Goal: Information Seeking & Learning: Learn about a topic

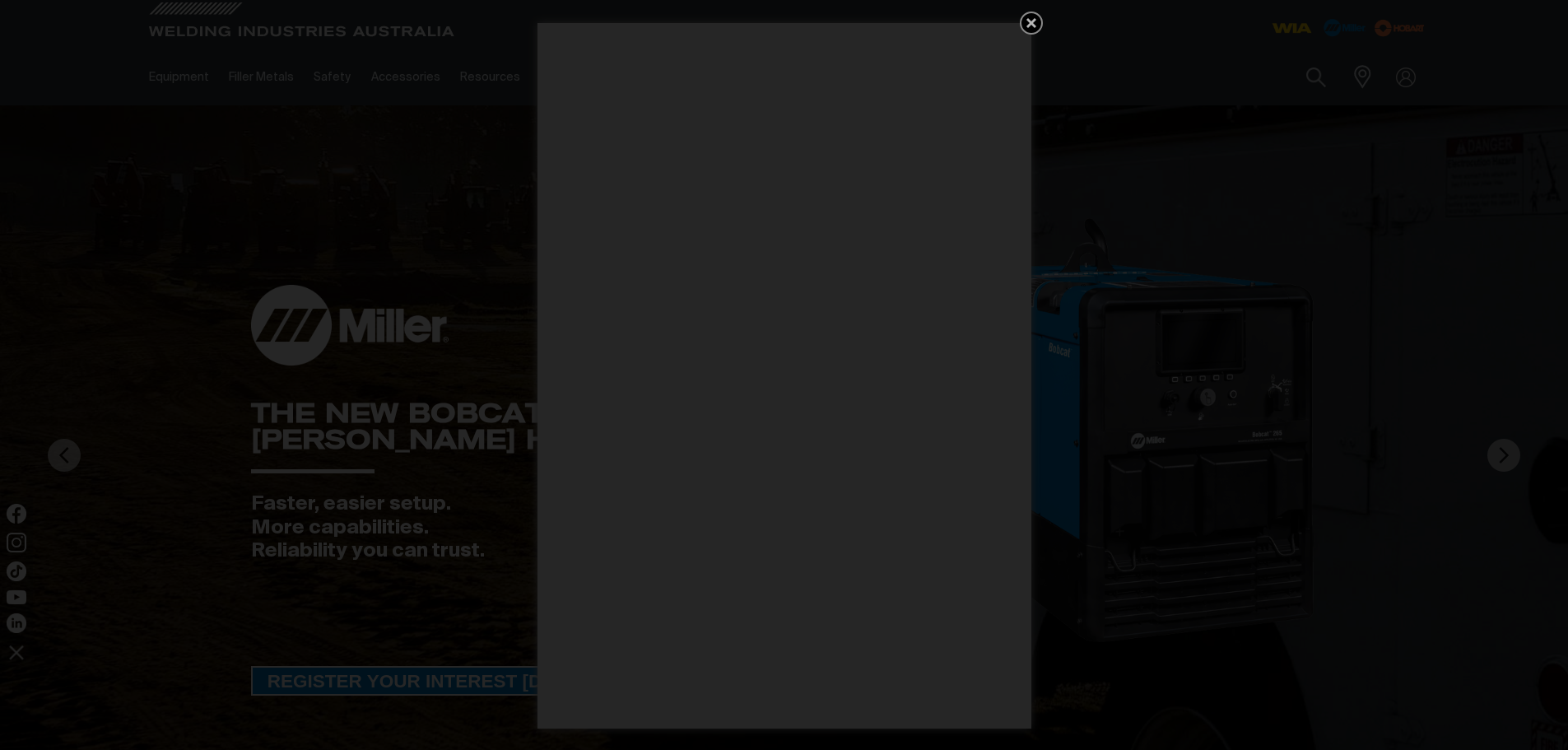
click at [1025, 28] on icon "Get 5 WIA Welding Guides Free!" at bounding box center [1031, 23] width 20 height 20
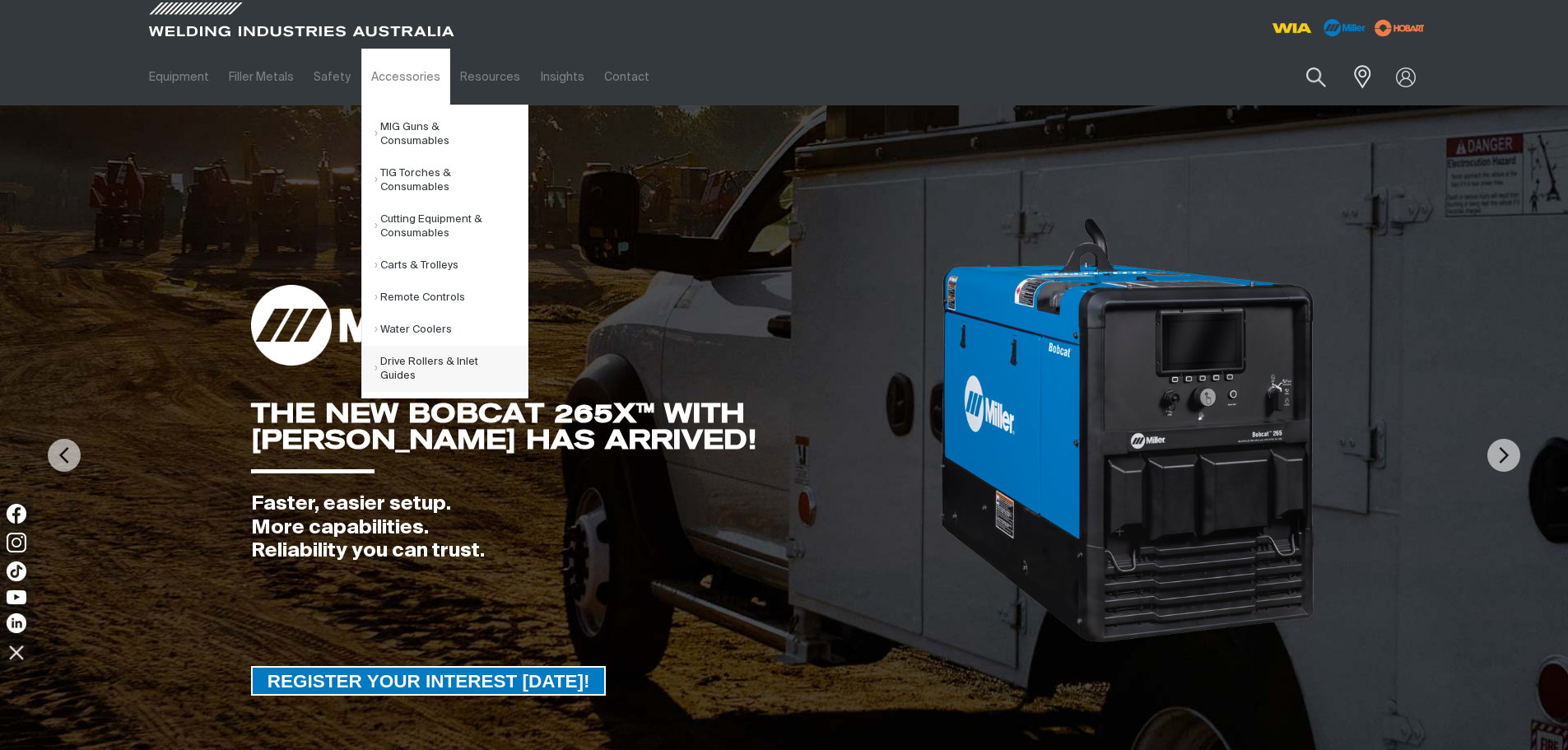
click at [419, 349] on link "Drive Rollers & Inlet Guides" at bounding box center [451, 369] width 153 height 46
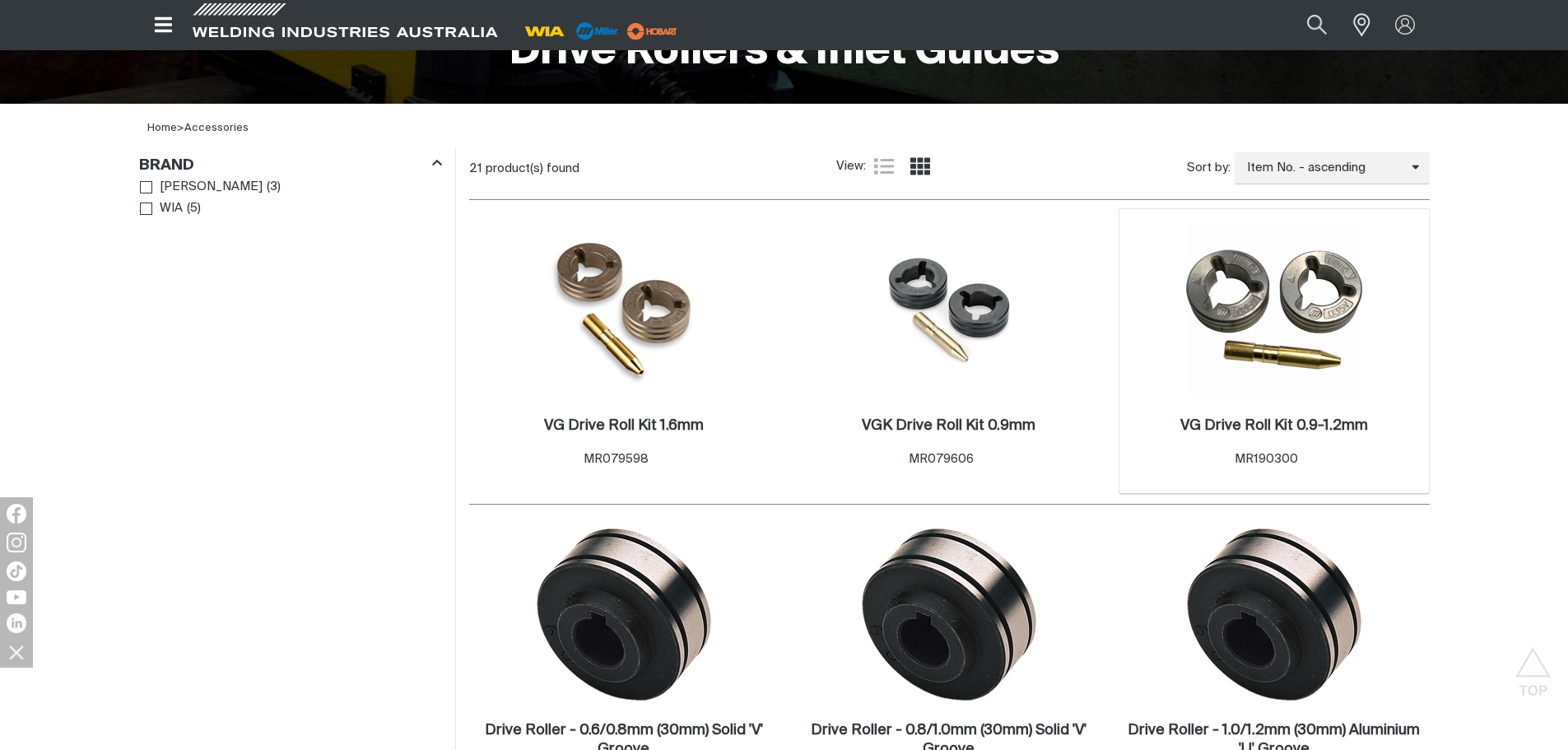
scroll to position [432, 0]
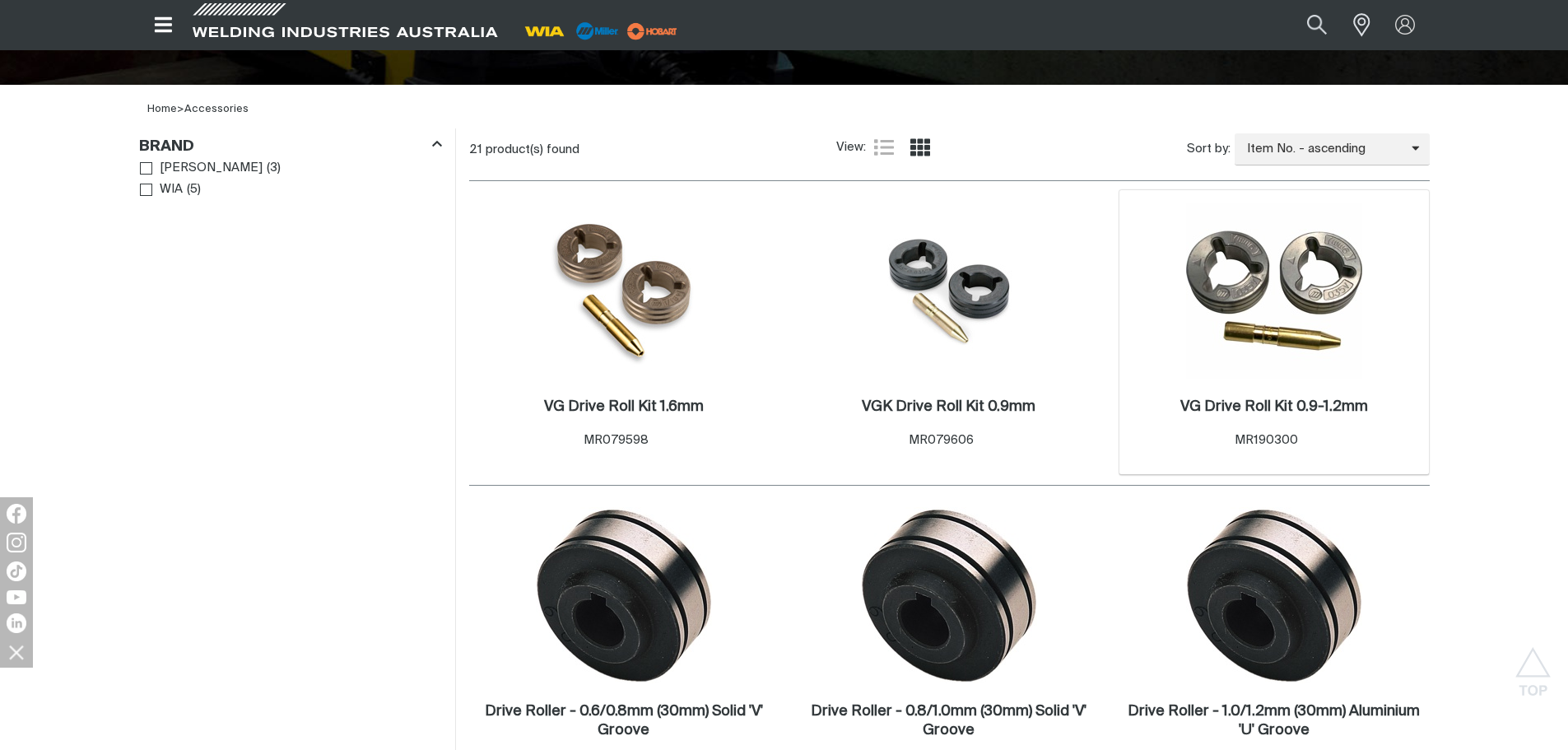
click at [1248, 383] on div "VG Drive Roll Kit 0.9-1.2mm . Item No. MR190300" at bounding box center [1274, 427] width 294 height 96
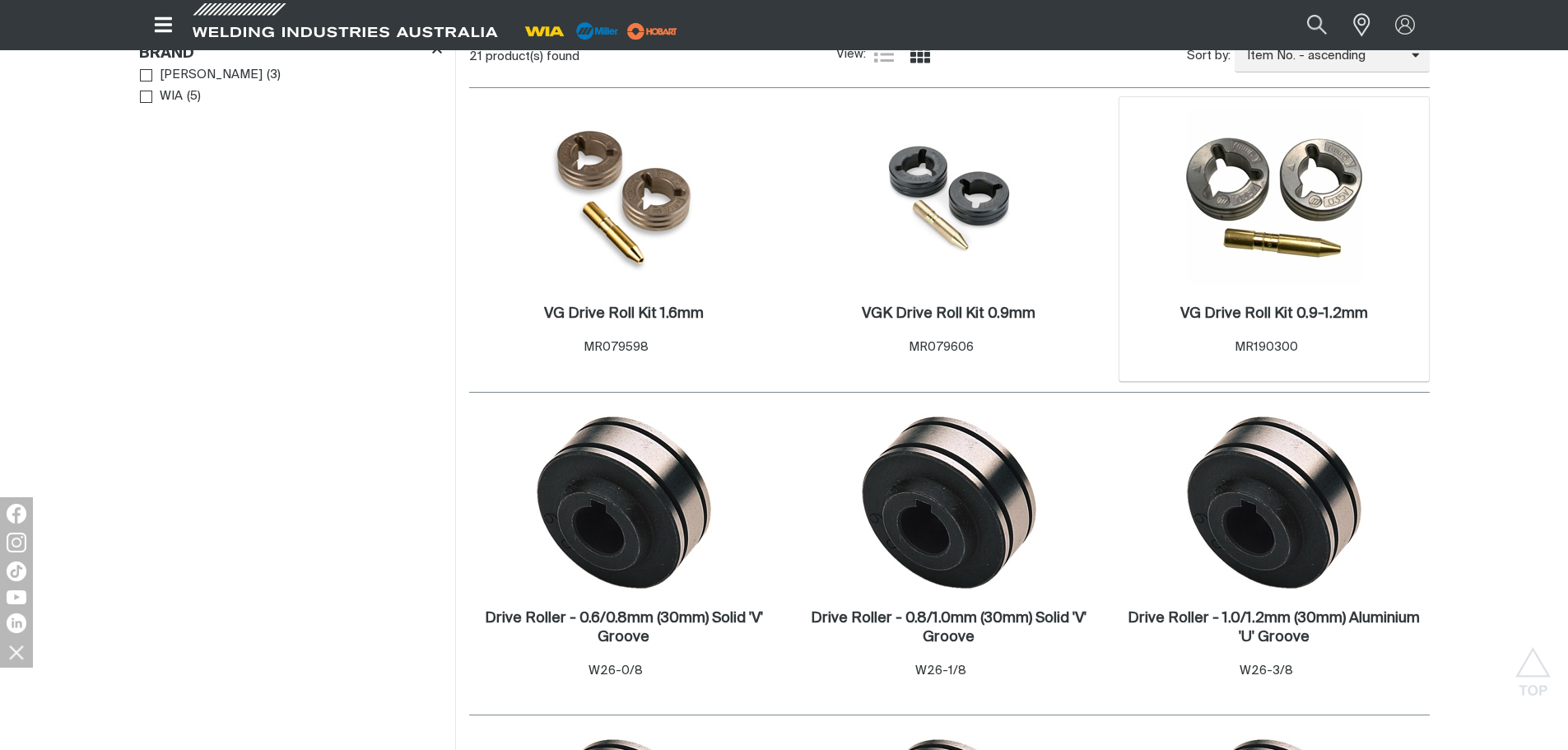
scroll to position [577, 0]
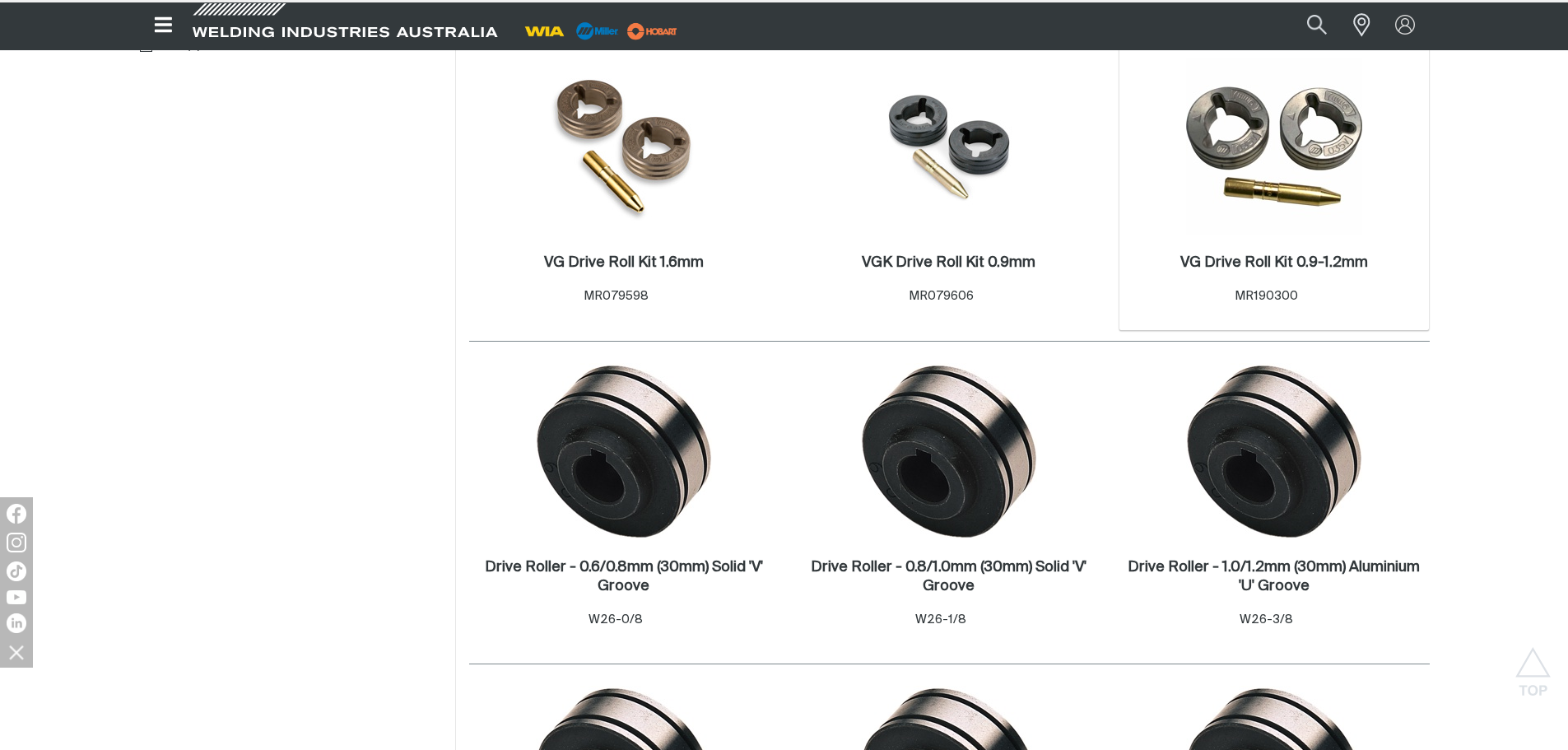
click at [1292, 185] on img at bounding box center [1274, 147] width 176 height 176
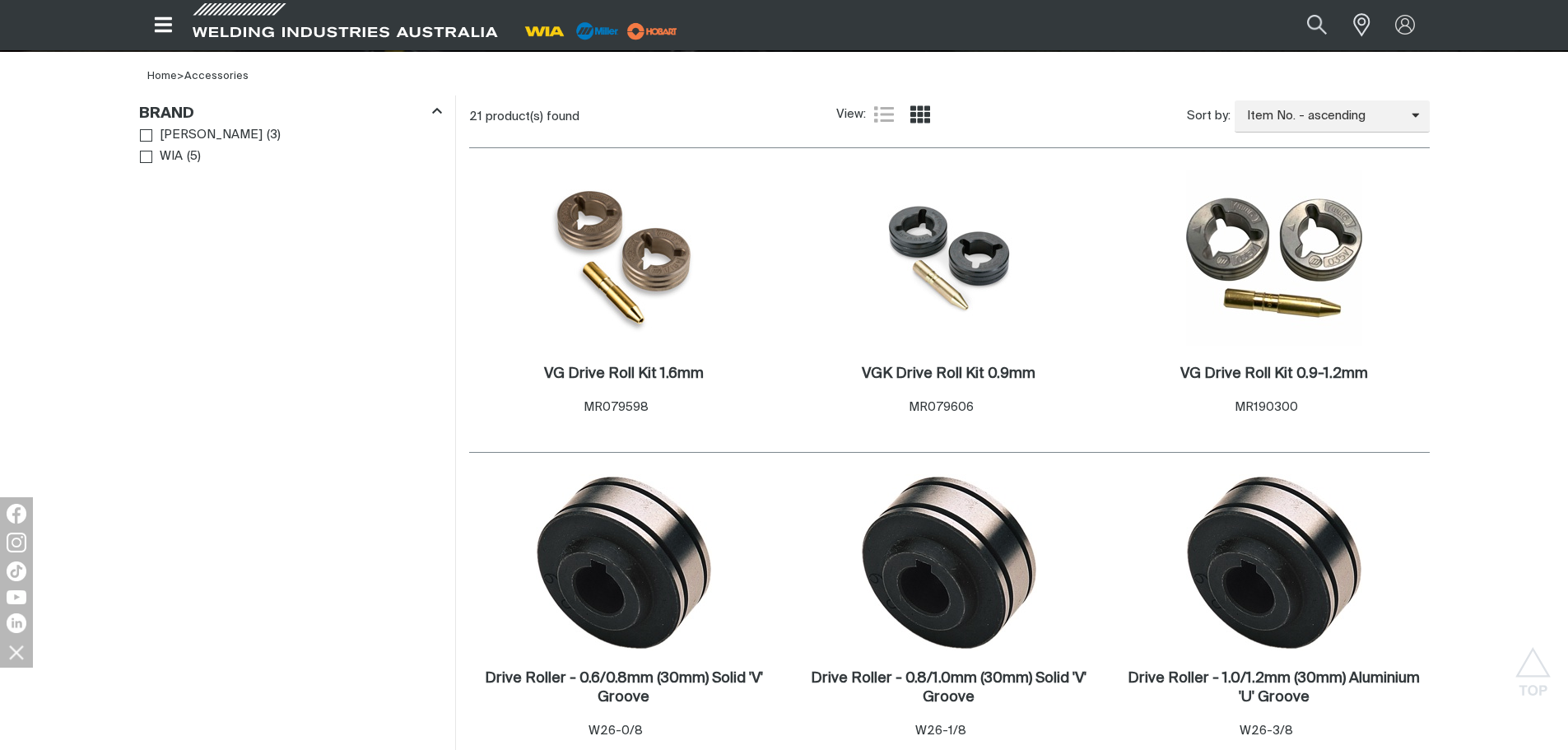
scroll to position [457, 0]
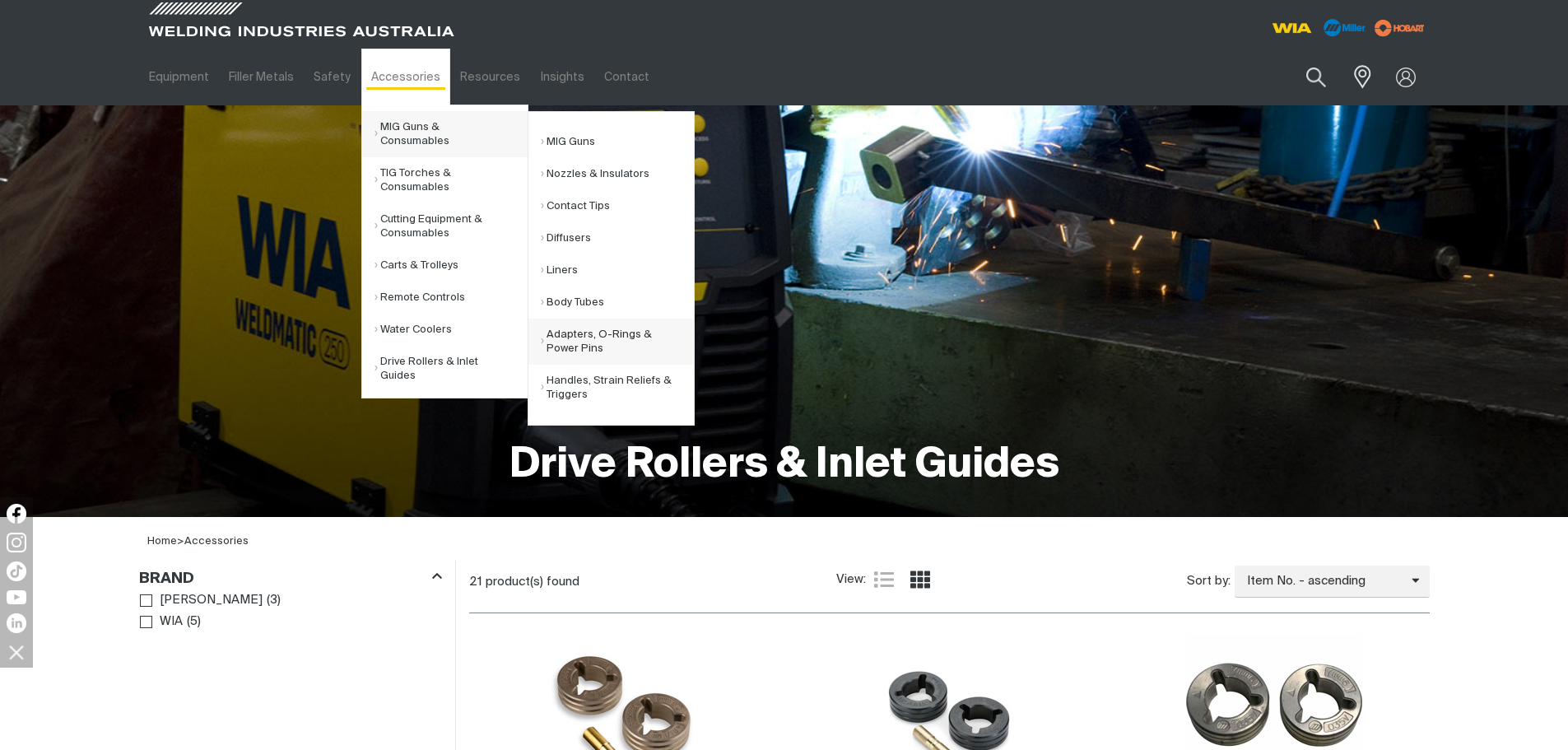
click at [585, 334] on link "Adapters, O-Rings & Power Pins" at bounding box center [617, 341] width 153 height 46
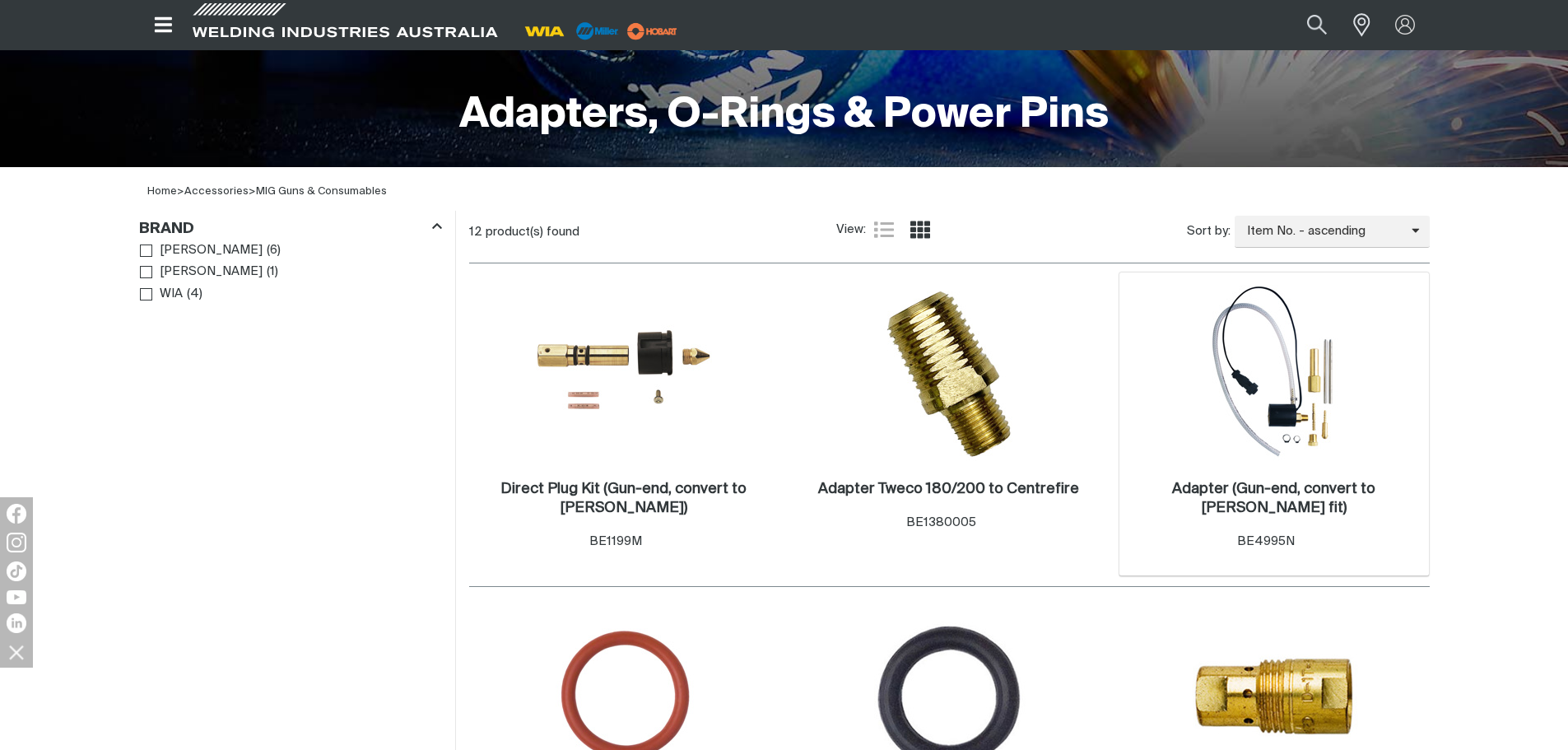
scroll to position [370, 0]
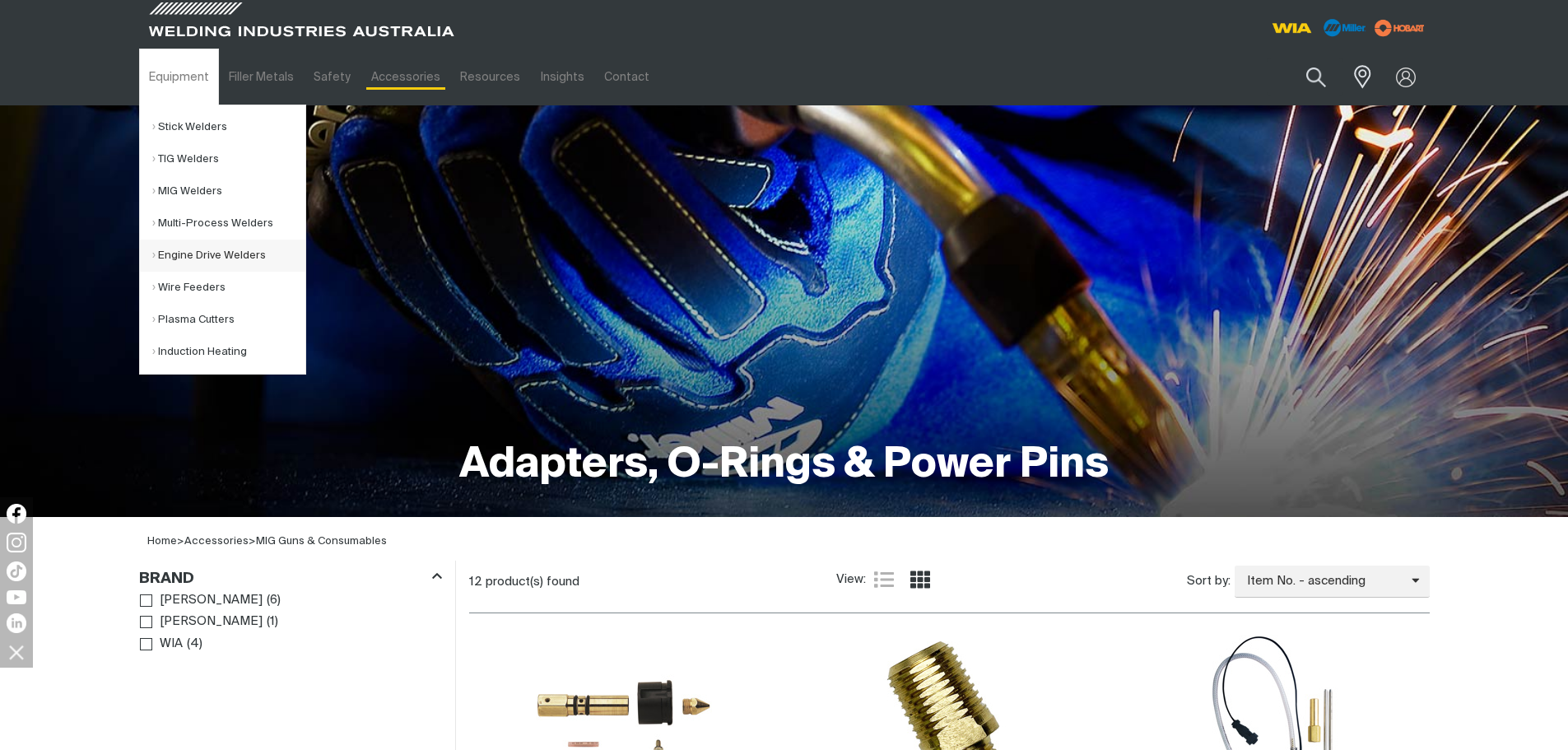
click at [235, 262] on link "Engine Drive Welders" at bounding box center [229, 256] width 153 height 32
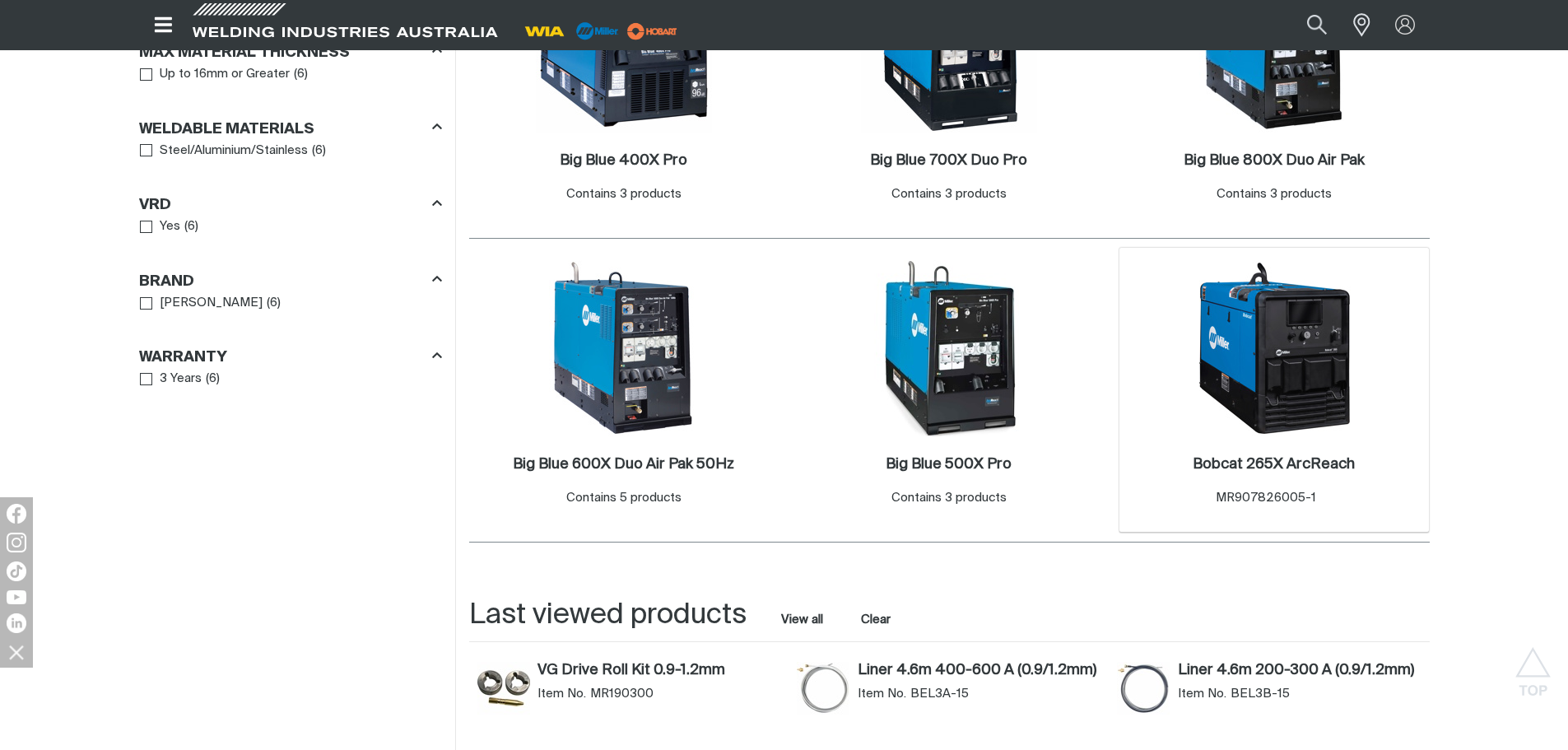
scroll to position [988, 0]
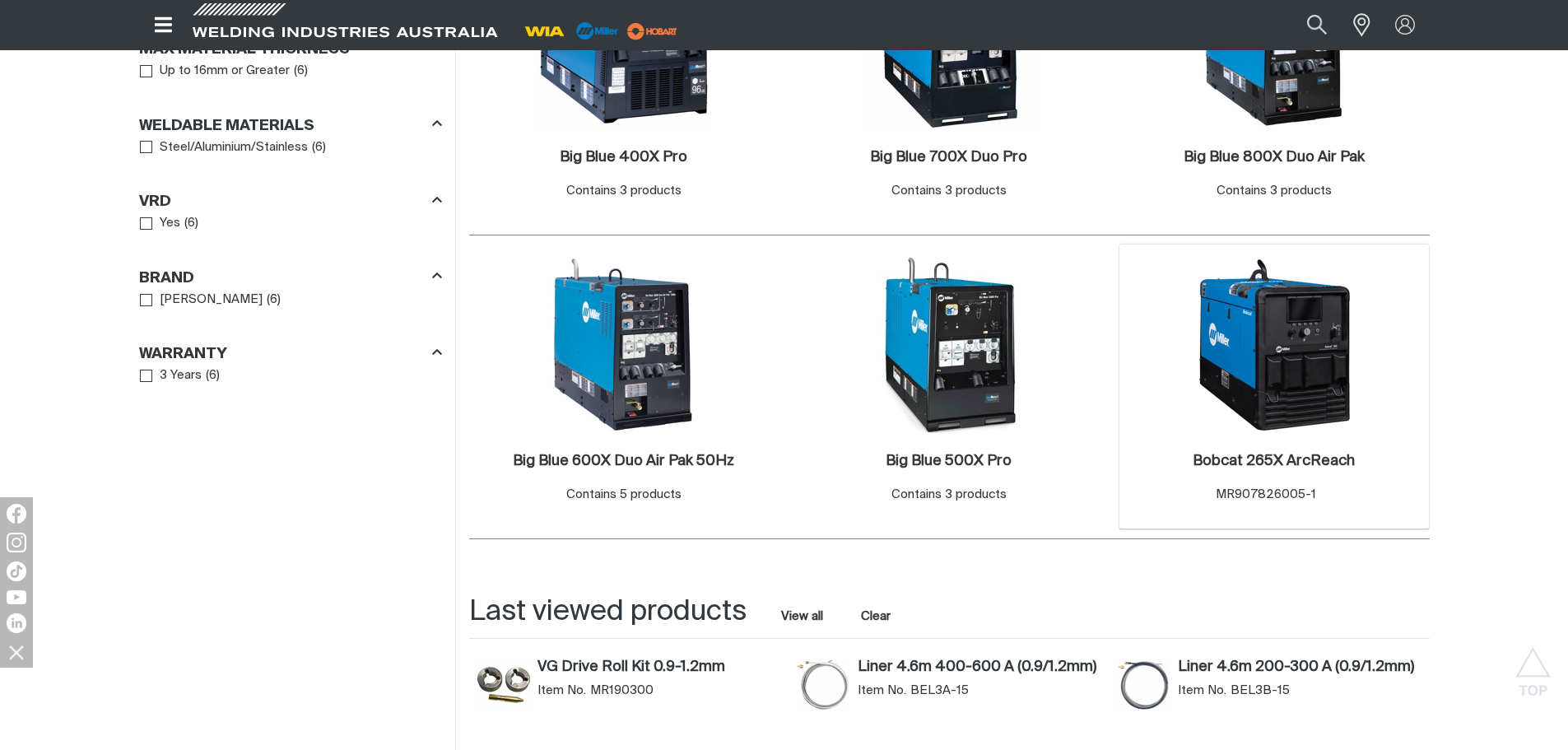
click at [1258, 396] on img at bounding box center [1274, 345] width 176 height 176
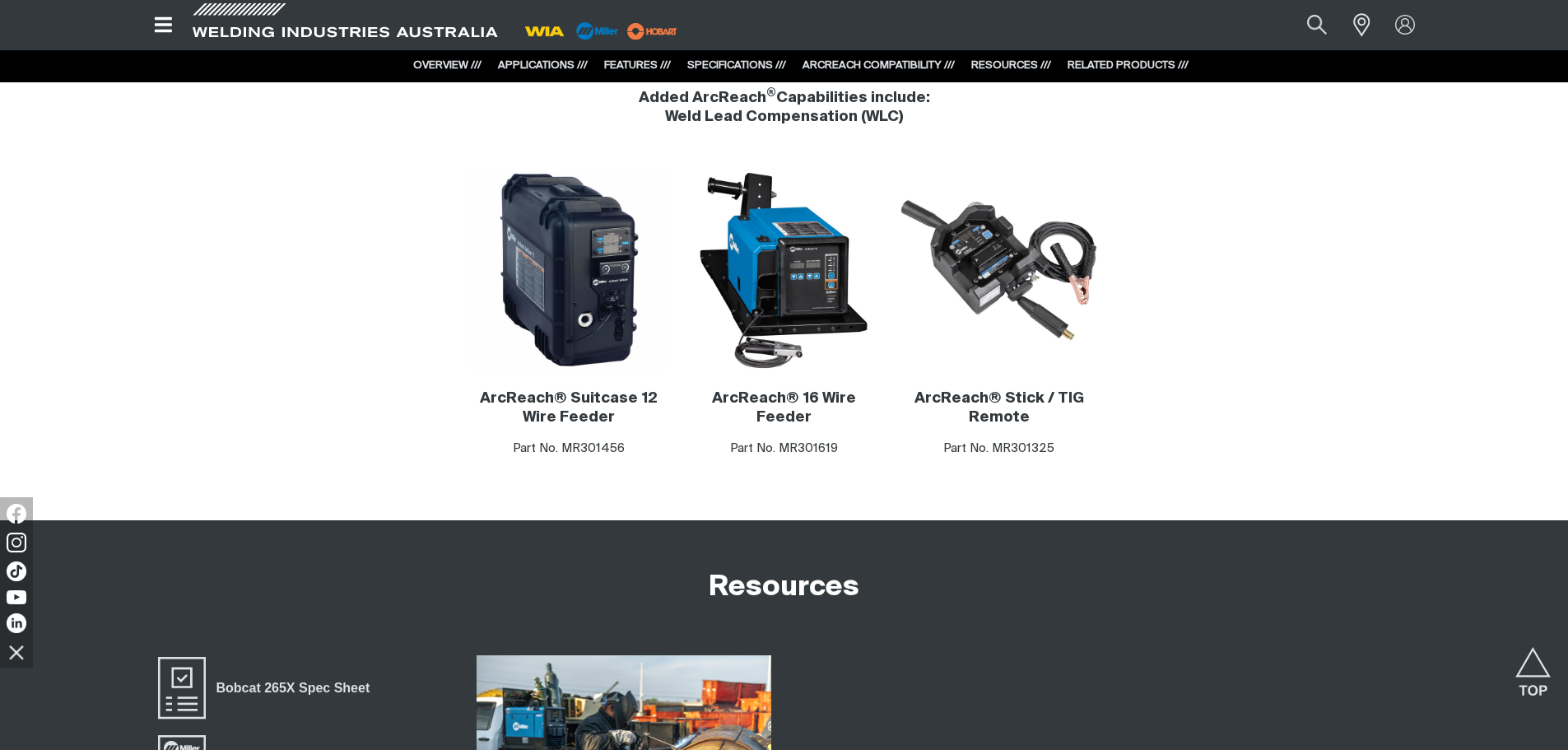
scroll to position [8892, 0]
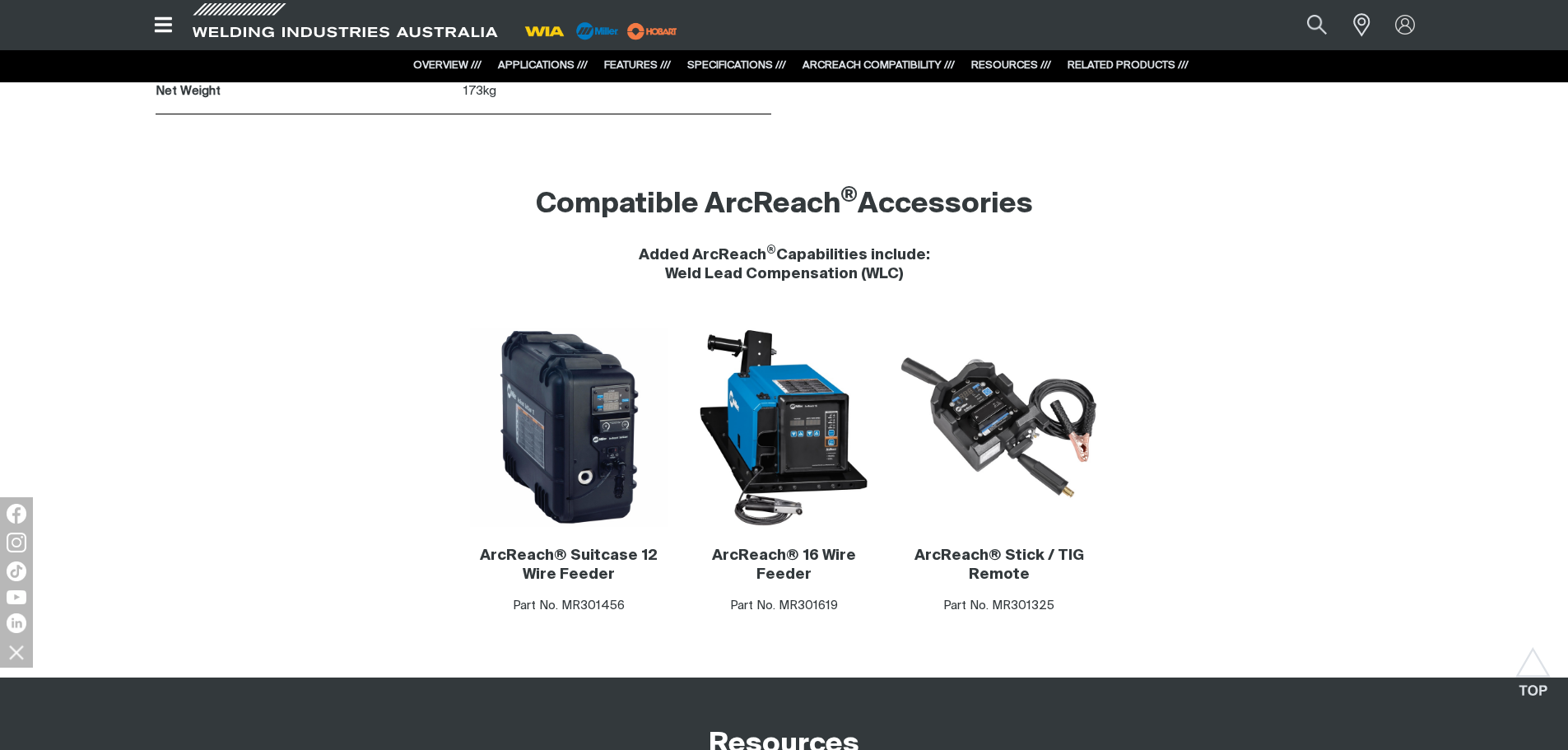
click at [1003, 393] on img at bounding box center [998, 427] width 199 height 199
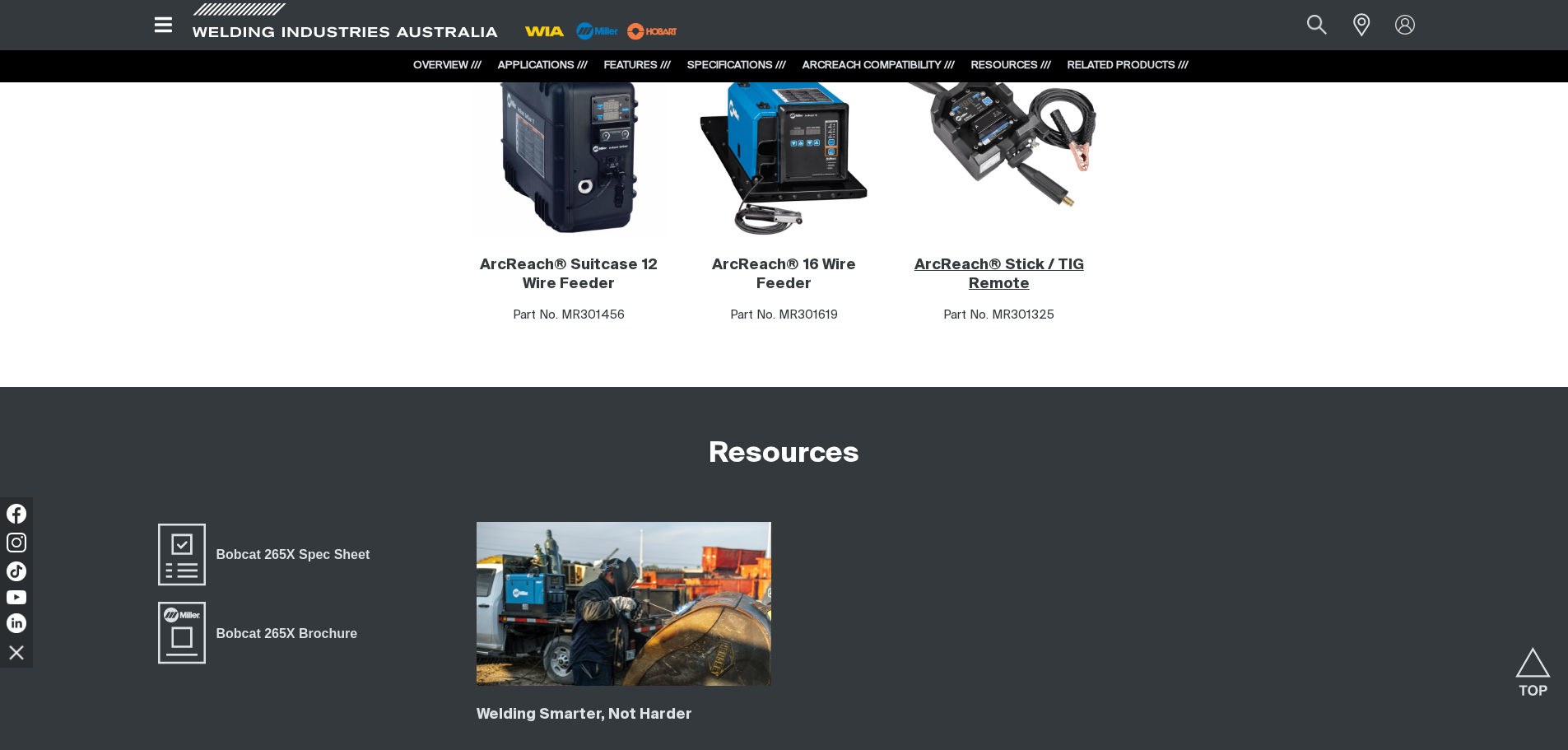
scroll to position [9468, 0]
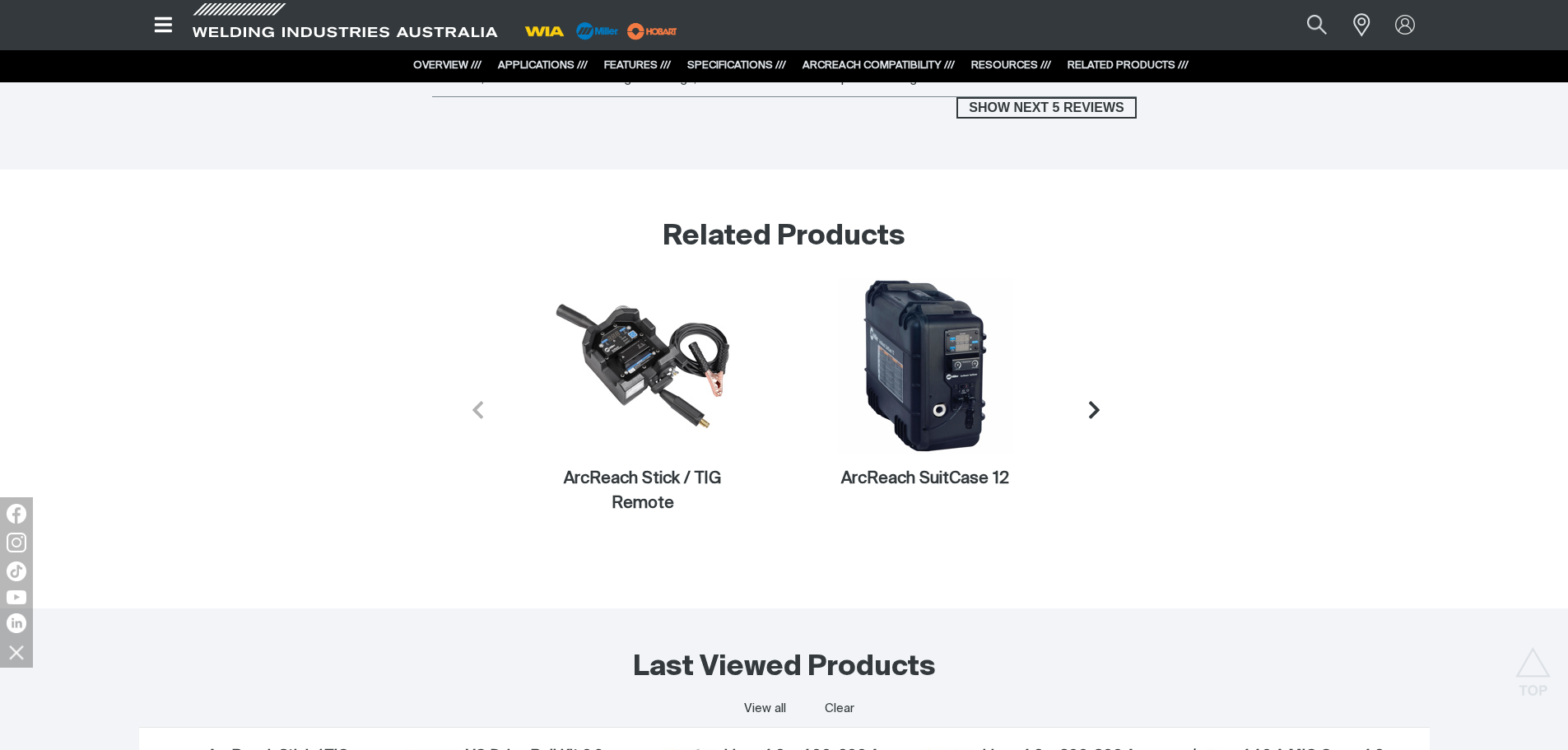
click at [1093, 400] on icon "Next slide" at bounding box center [1094, 410] width 21 height 21
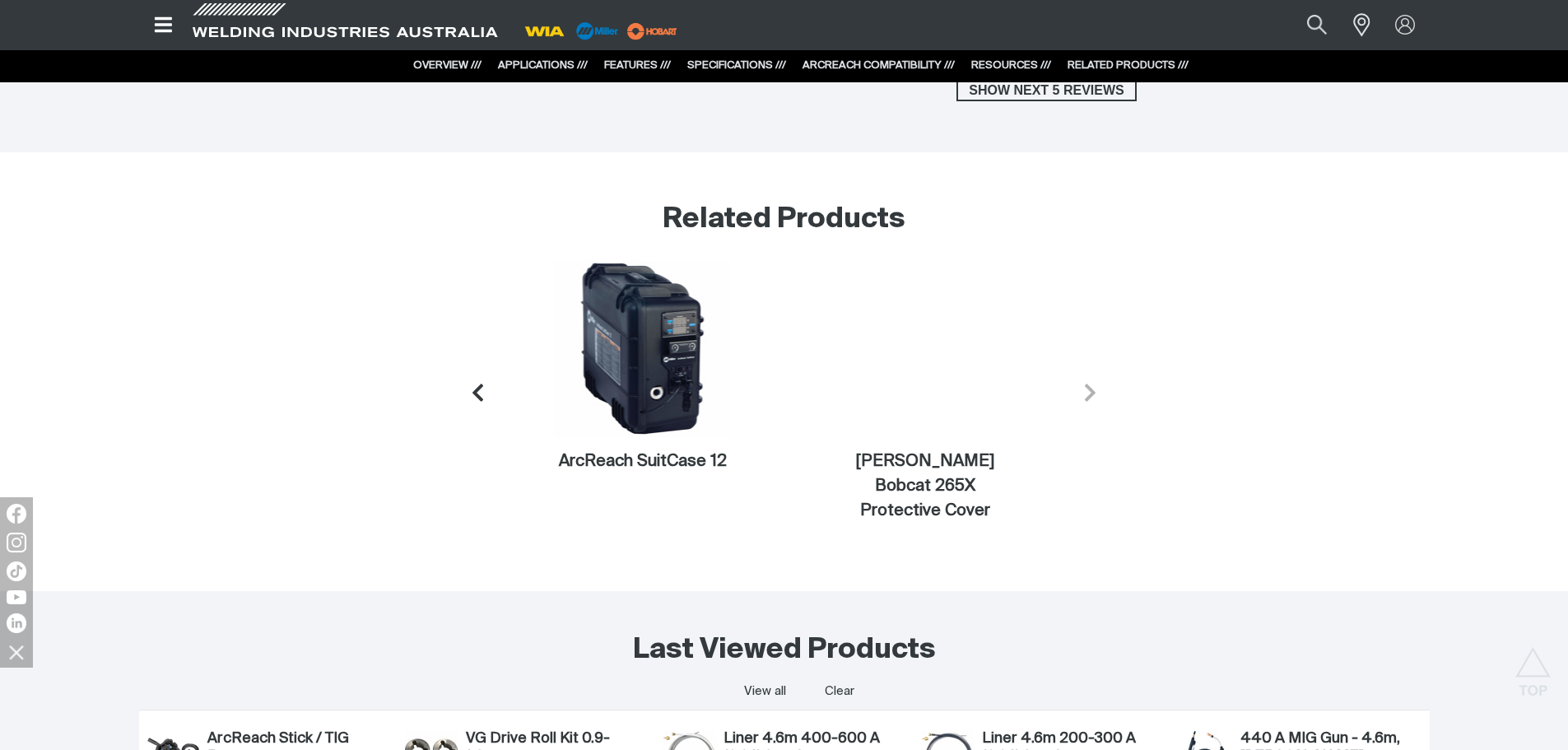
scroll to position [10395, 0]
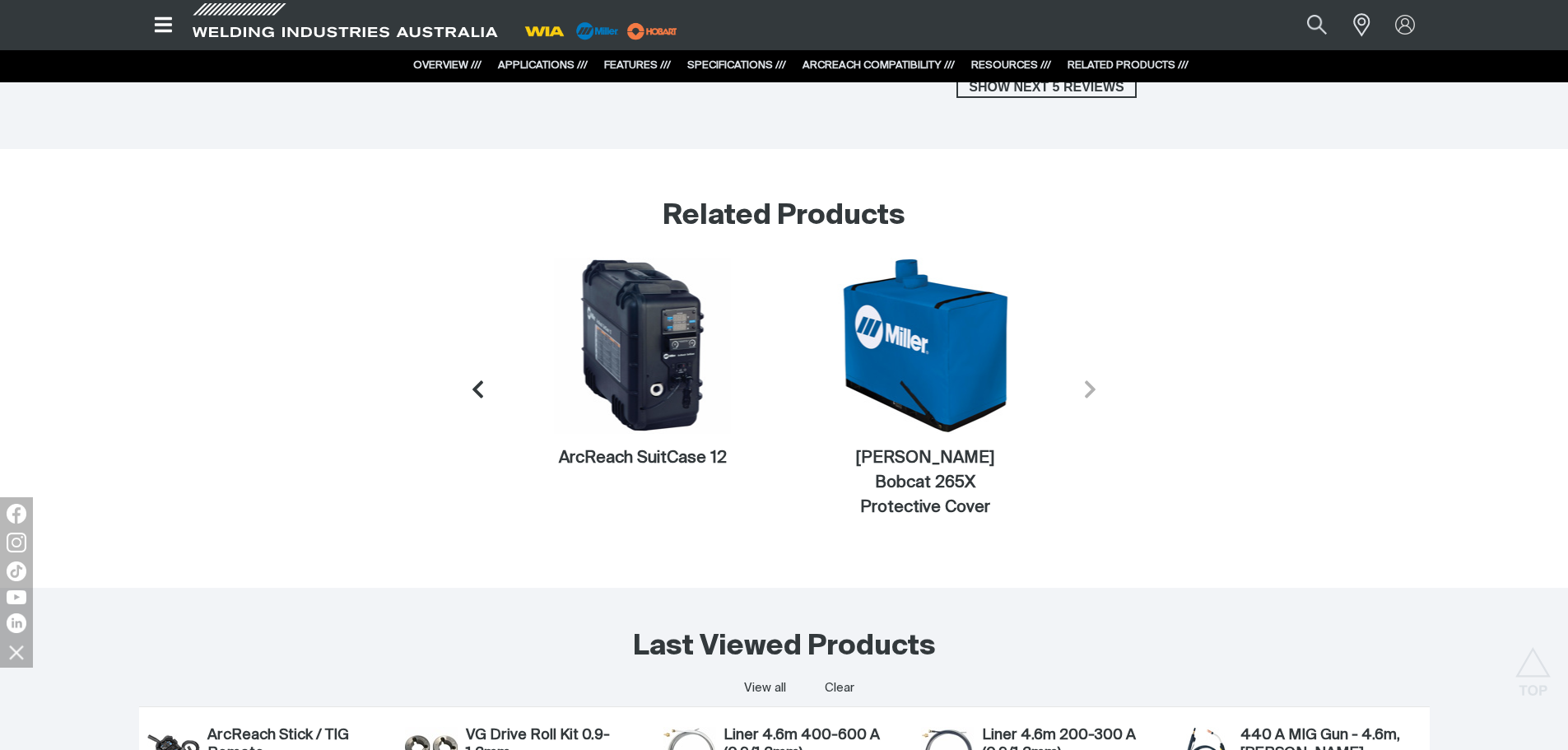
click at [1093, 365] on button "Next slide" at bounding box center [1090, 389] width 47 height 47
click at [1091, 380] on icon "Next slide" at bounding box center [1090, 389] width 11 height 18
click at [1088, 379] on icon "Next slide" at bounding box center [1090, 389] width 21 height 21
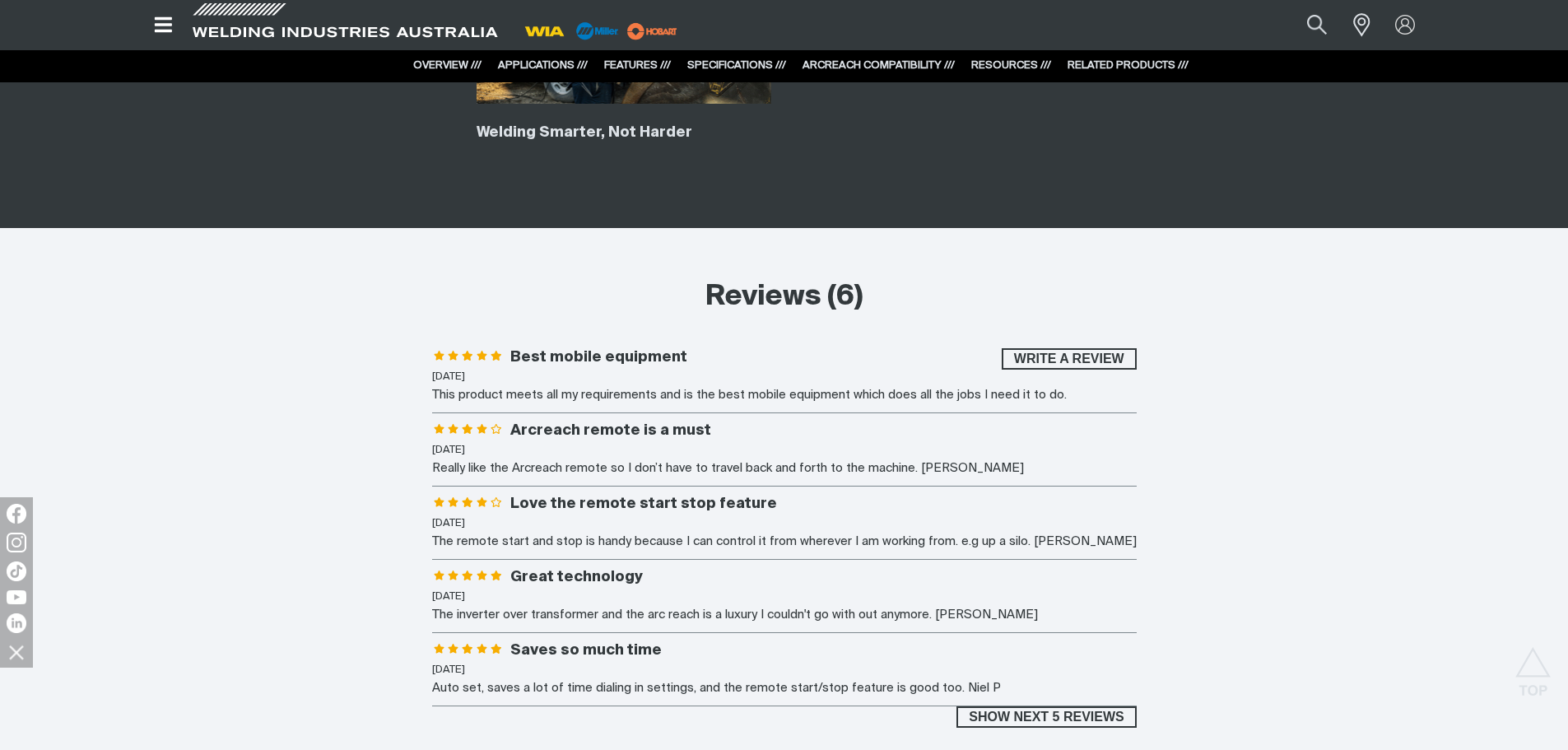
scroll to position [9391, 0]
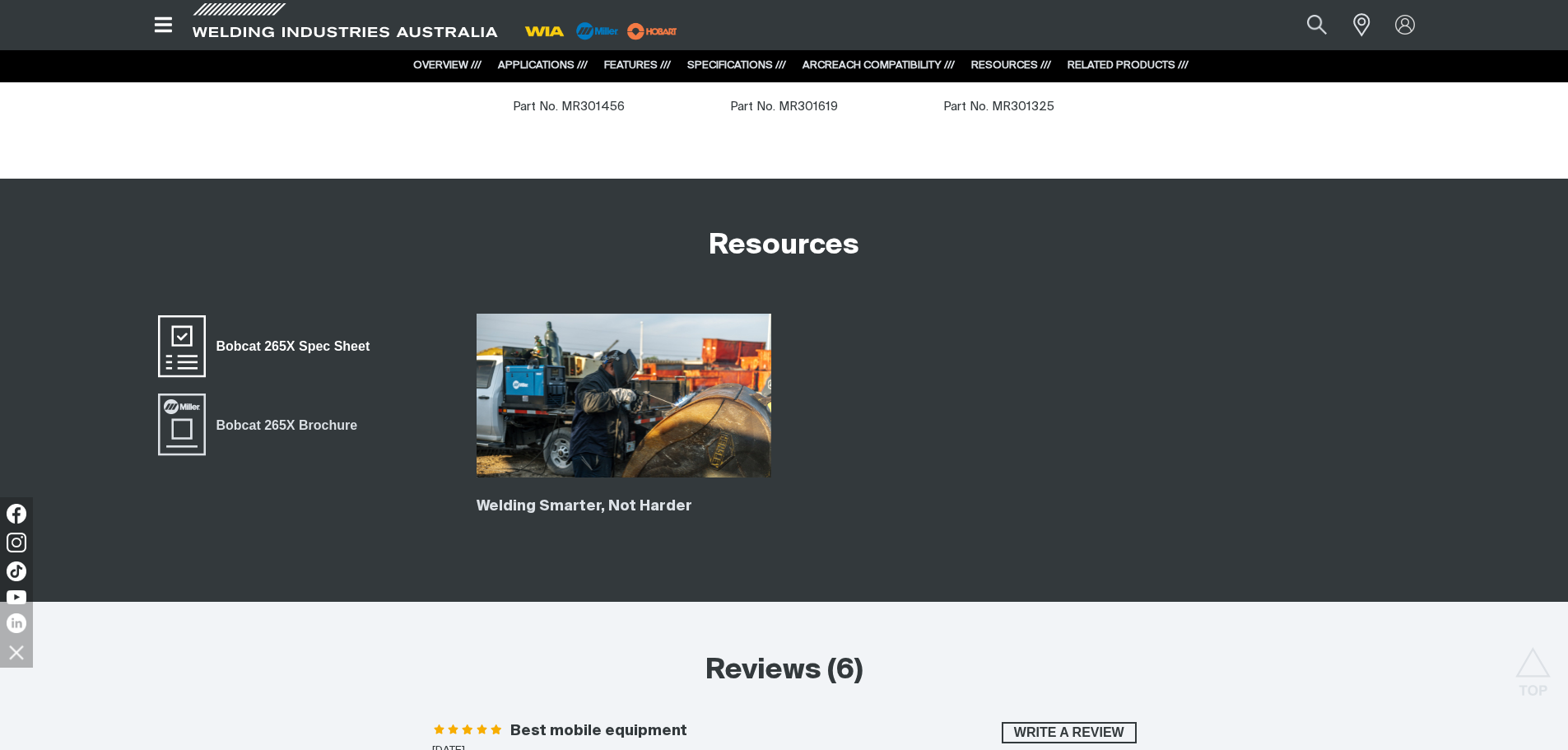
click at [281, 336] on span "Bobcat 265X Spec Sheet" at bounding box center [293, 347] width 174 height 22
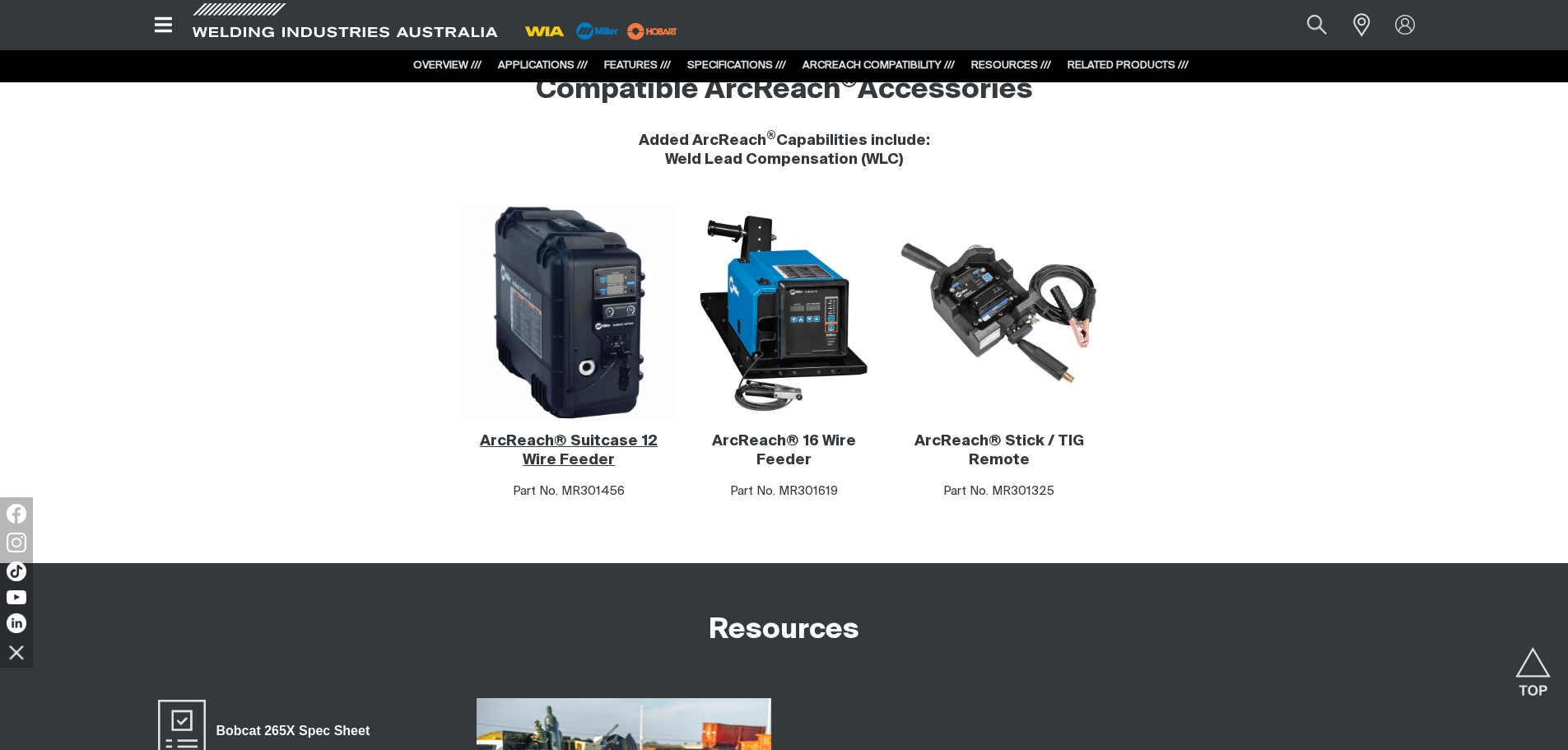
scroll to position [8959, 0]
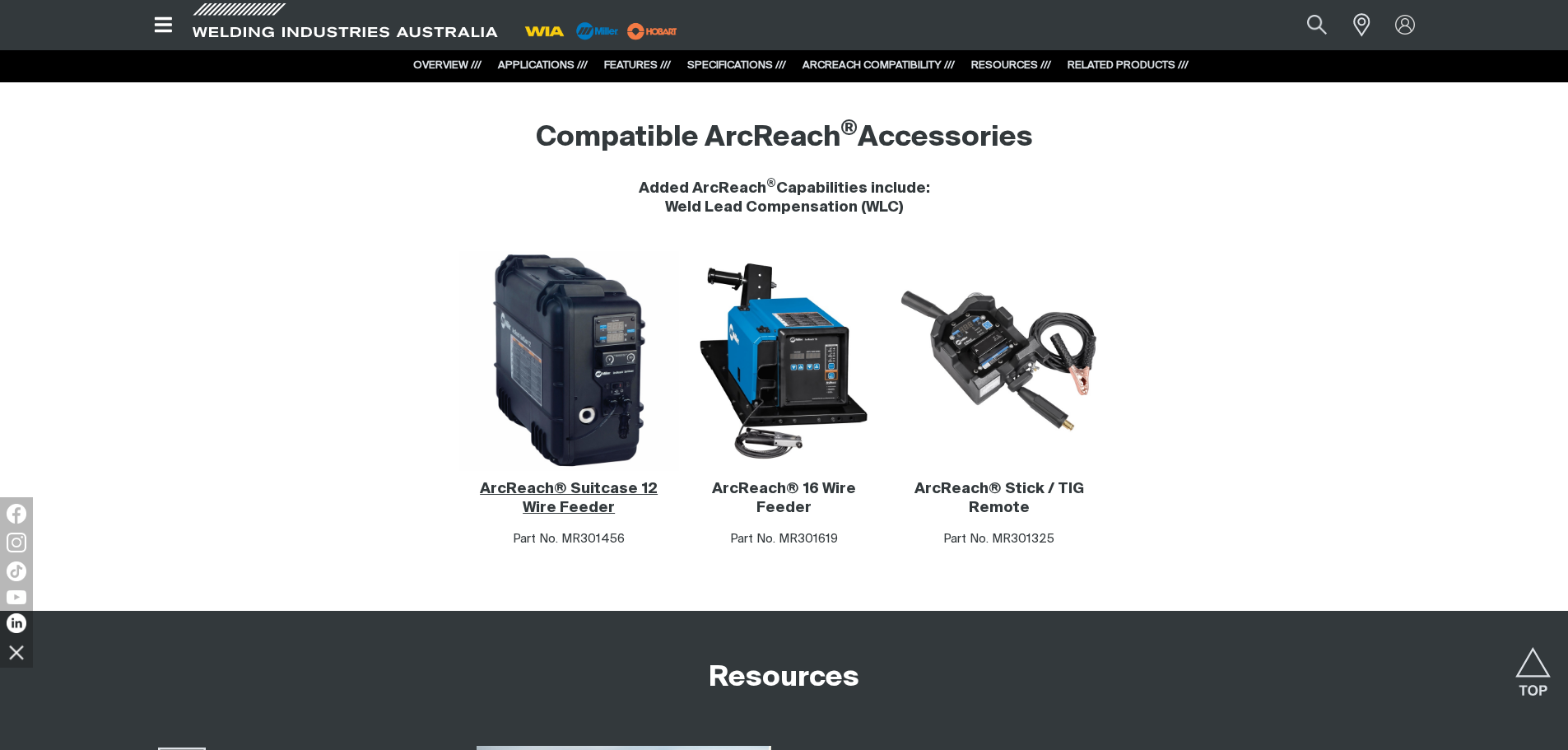
click at [617, 335] on img at bounding box center [568, 361] width 218 height 218
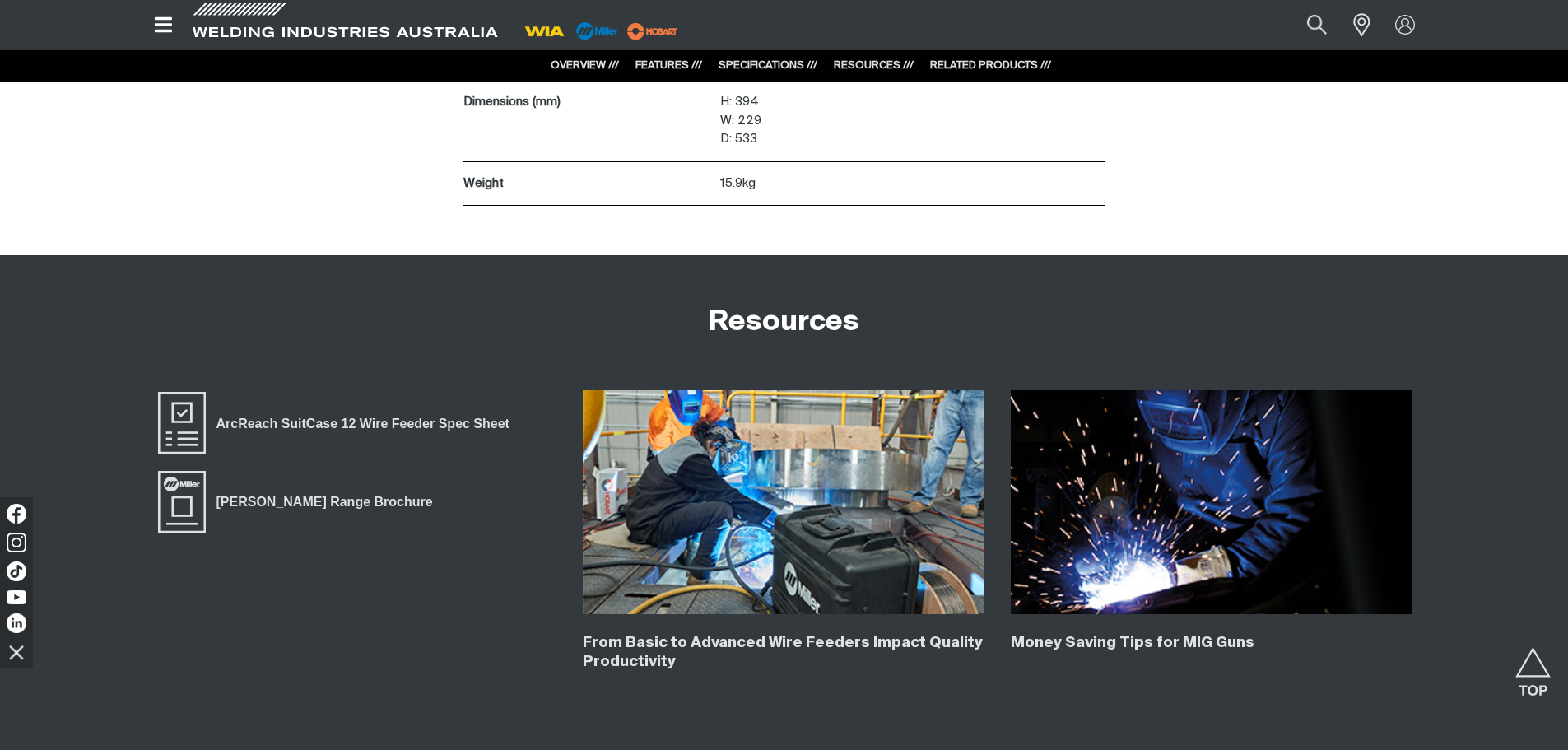
scroll to position [4425, 0]
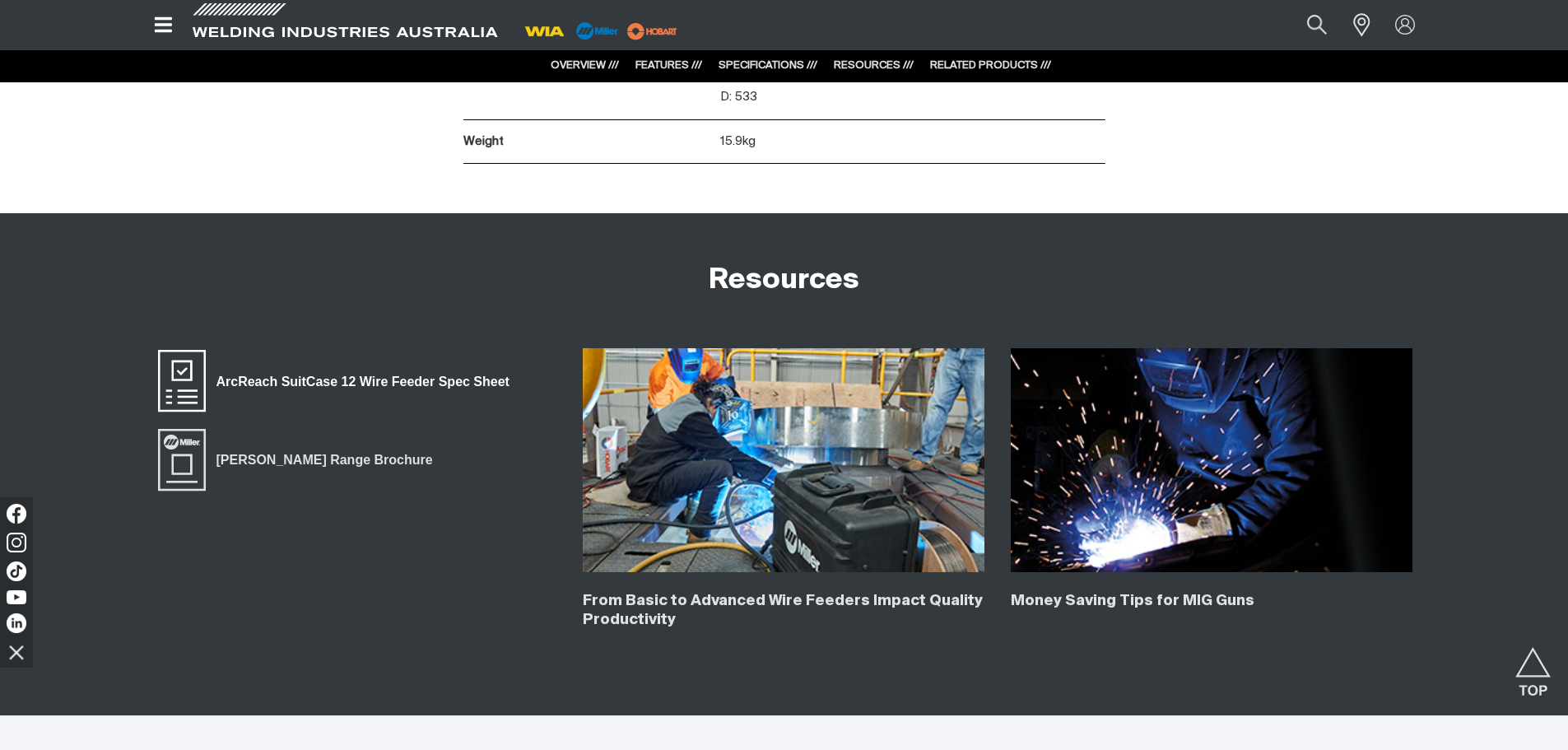
click at [445, 385] on span "ArcReach SuitCase 12 Wire Feeder Spec Sheet" at bounding box center [363, 382] width 314 height 22
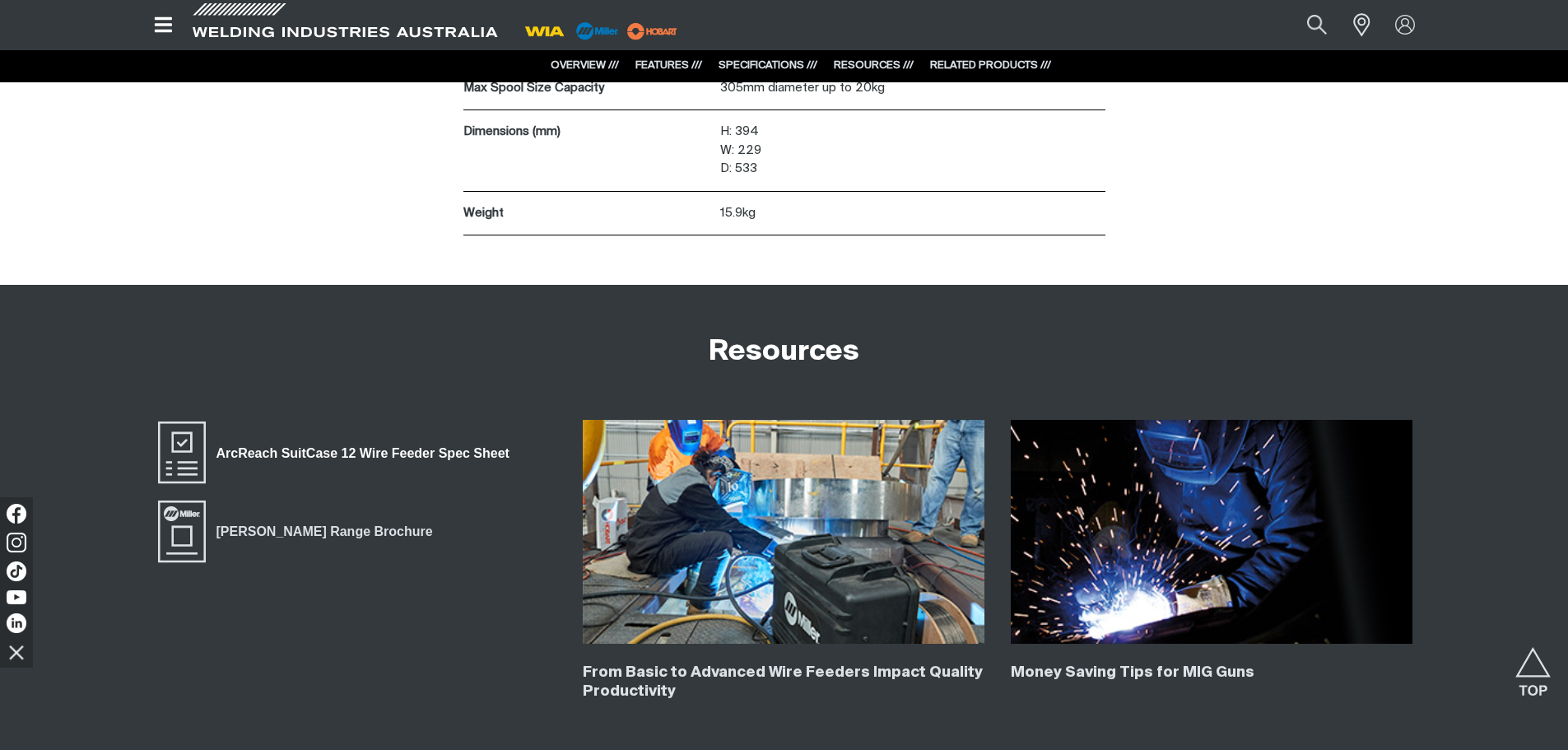
scroll to position [4363, 0]
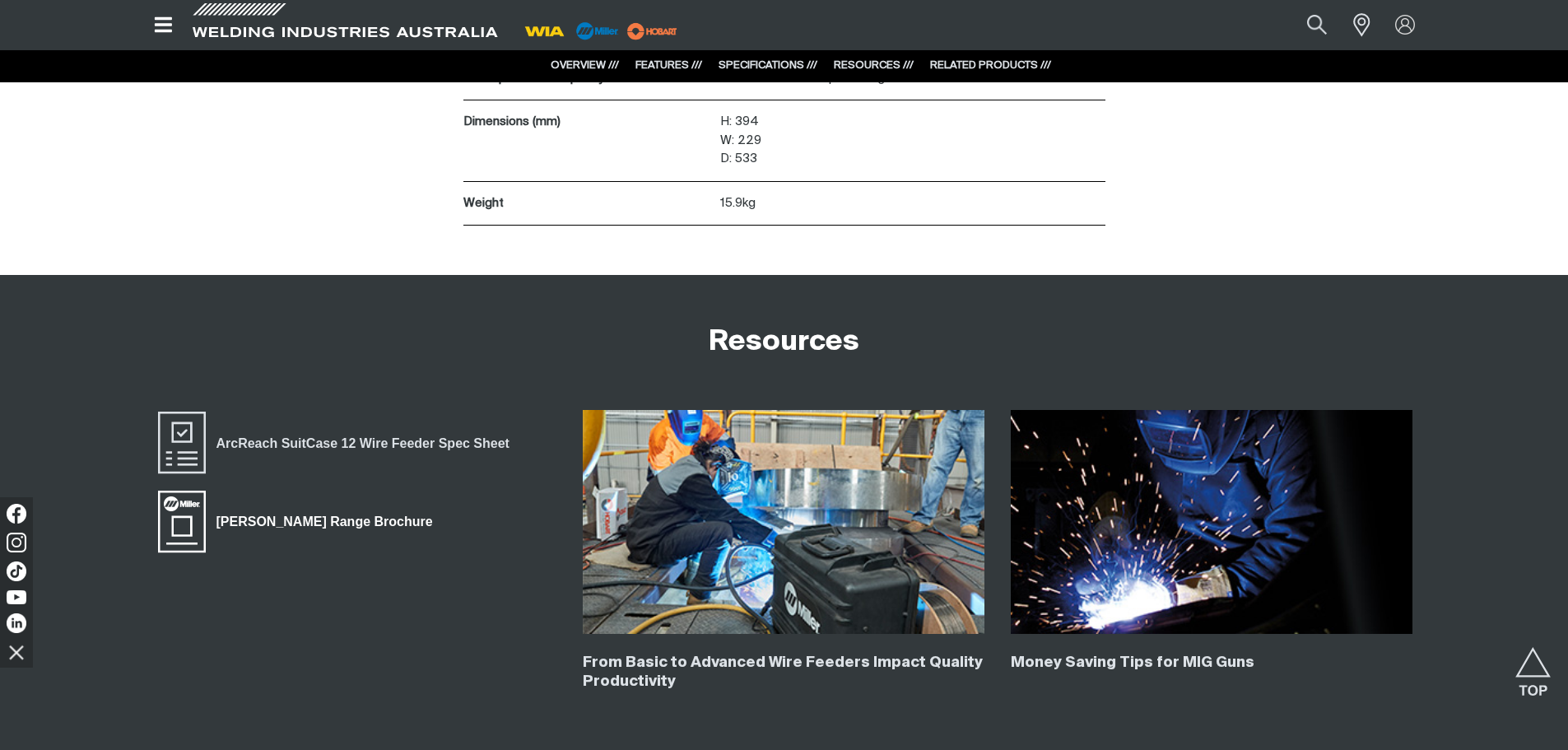
click at [338, 520] on span "[PERSON_NAME] Range Brochure" at bounding box center [325, 522] width 238 height 22
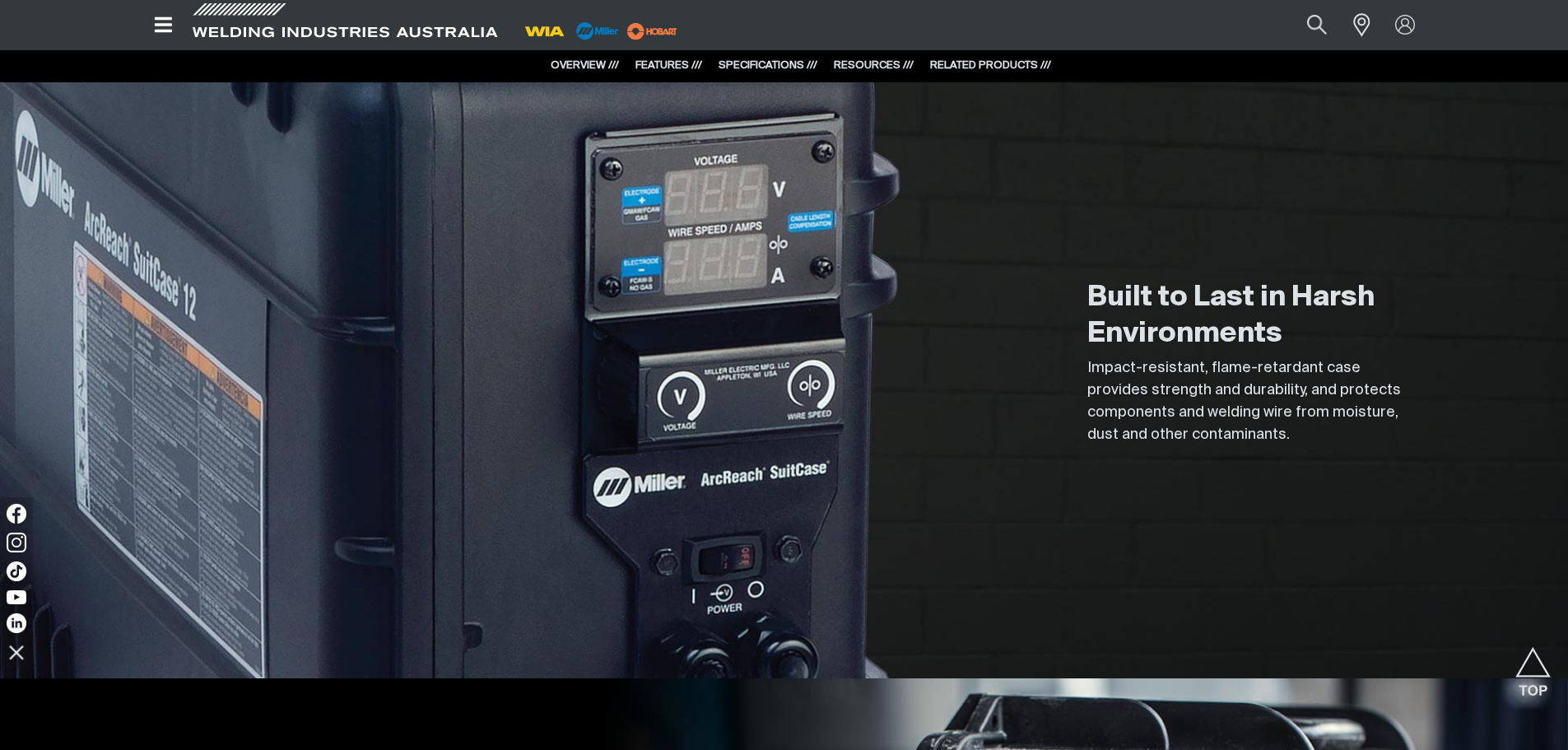
click at [160, 24] on icon "Open top menu" at bounding box center [163, 25] width 18 height 15
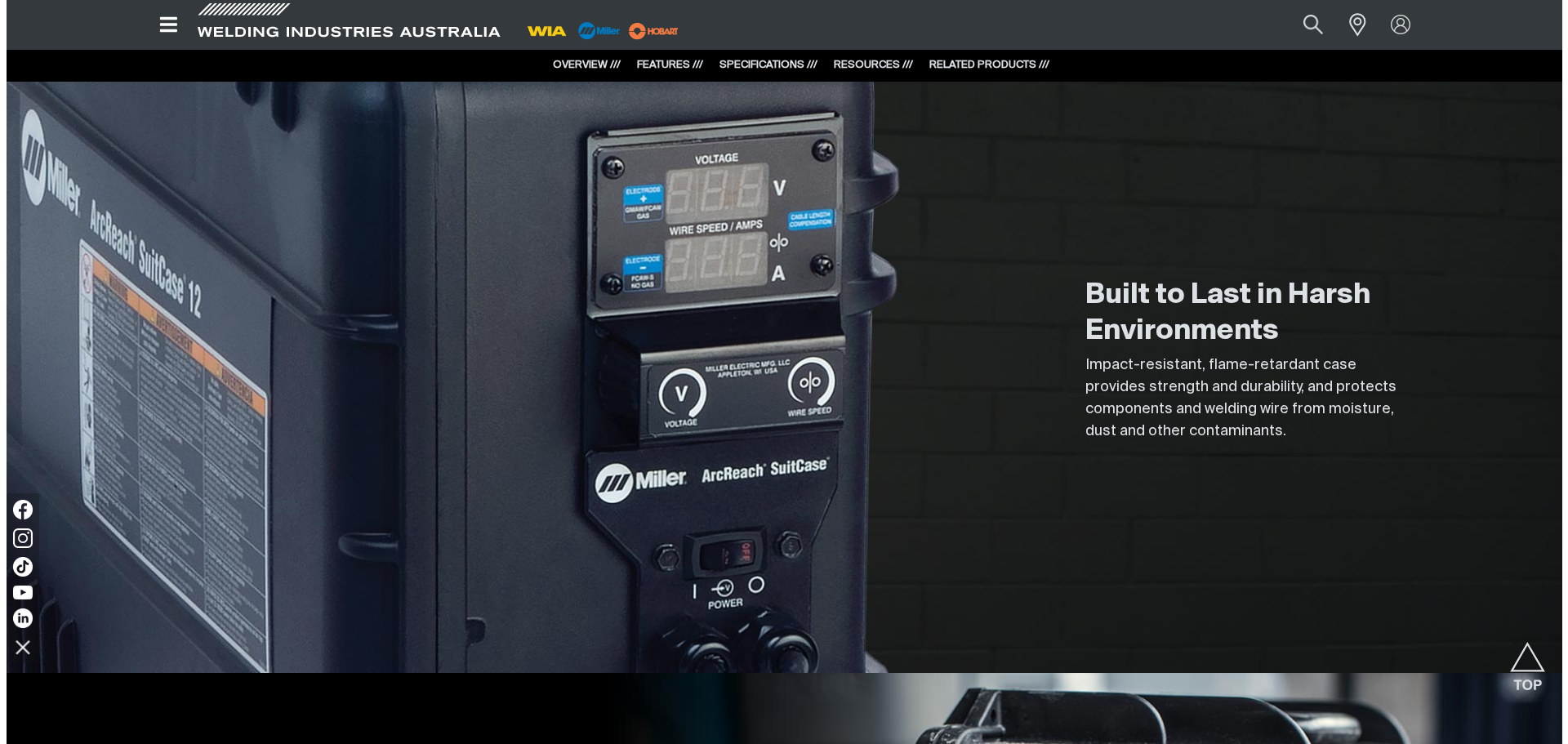
scroll to position [1528, 0]
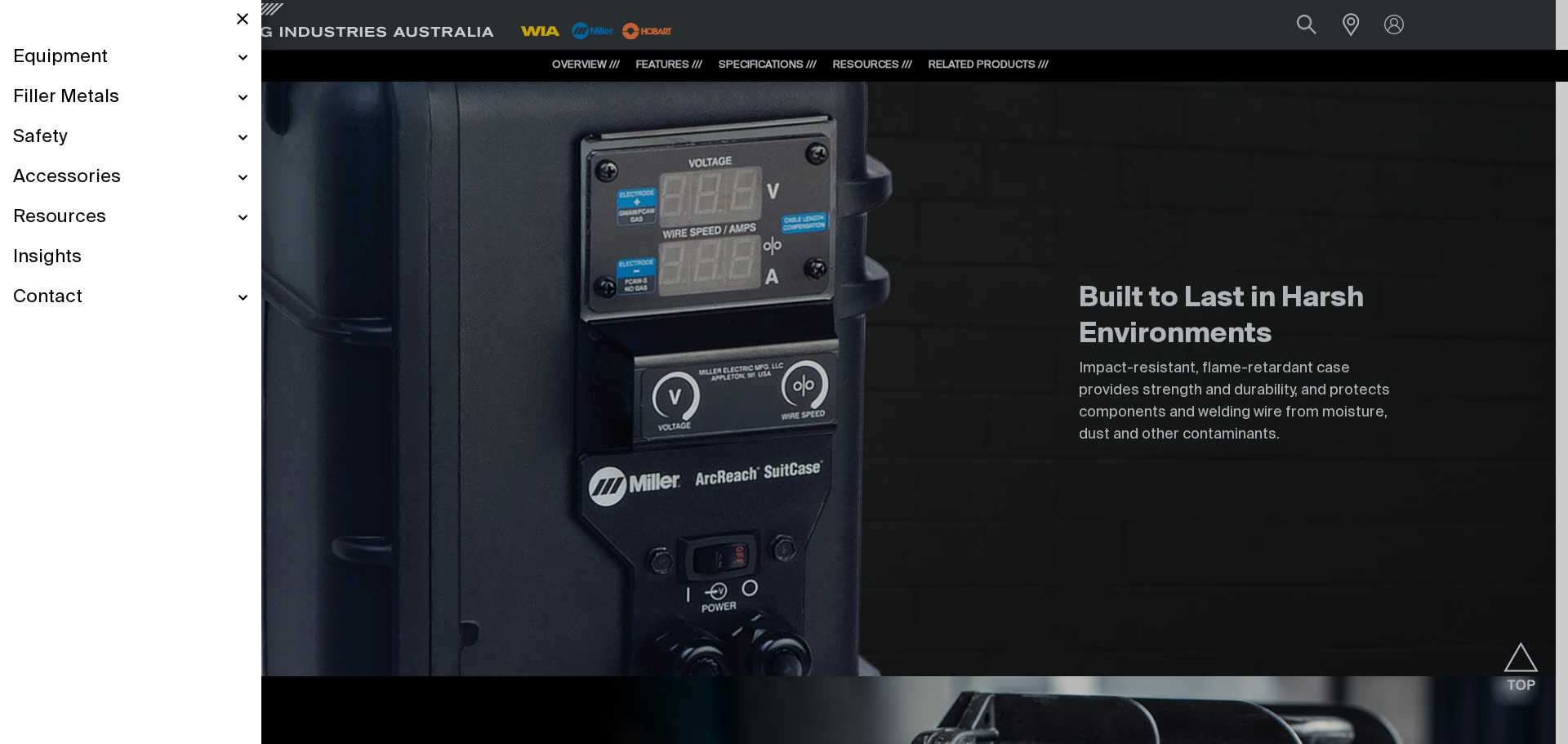
click at [254, 170] on ul "Equipment Stick Welders TIG Welders MIG Welders Multi-Process Welders Engine Dr…" at bounding box center [131, 177] width 261 height 280
click at [243, 179] on div "Accessories" at bounding box center [131, 178] width 235 height 40
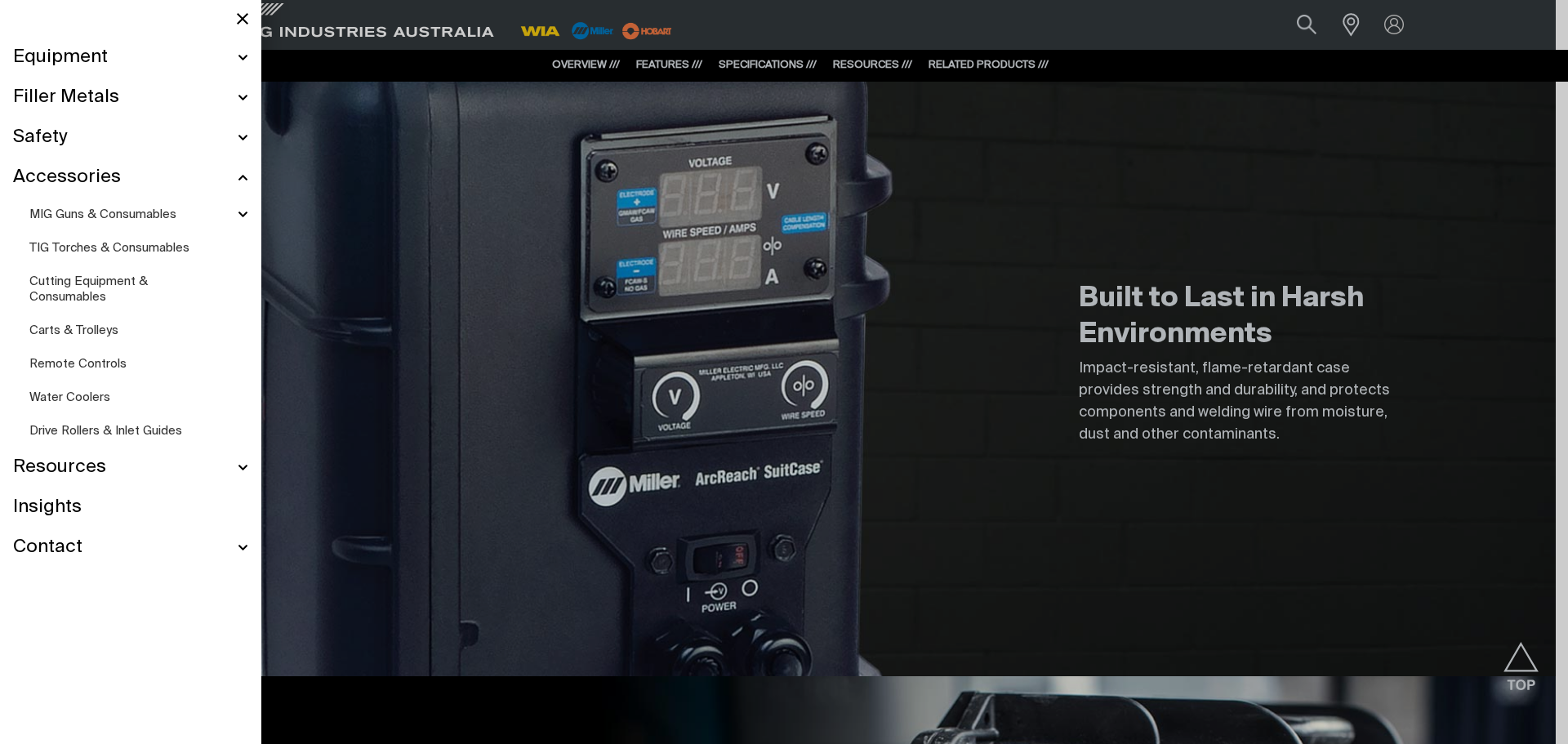
scroll to position [1527, 0]
click at [239, 214] on div "MIG Guns & Consumables" at bounding box center [138, 214] width 219 height 33
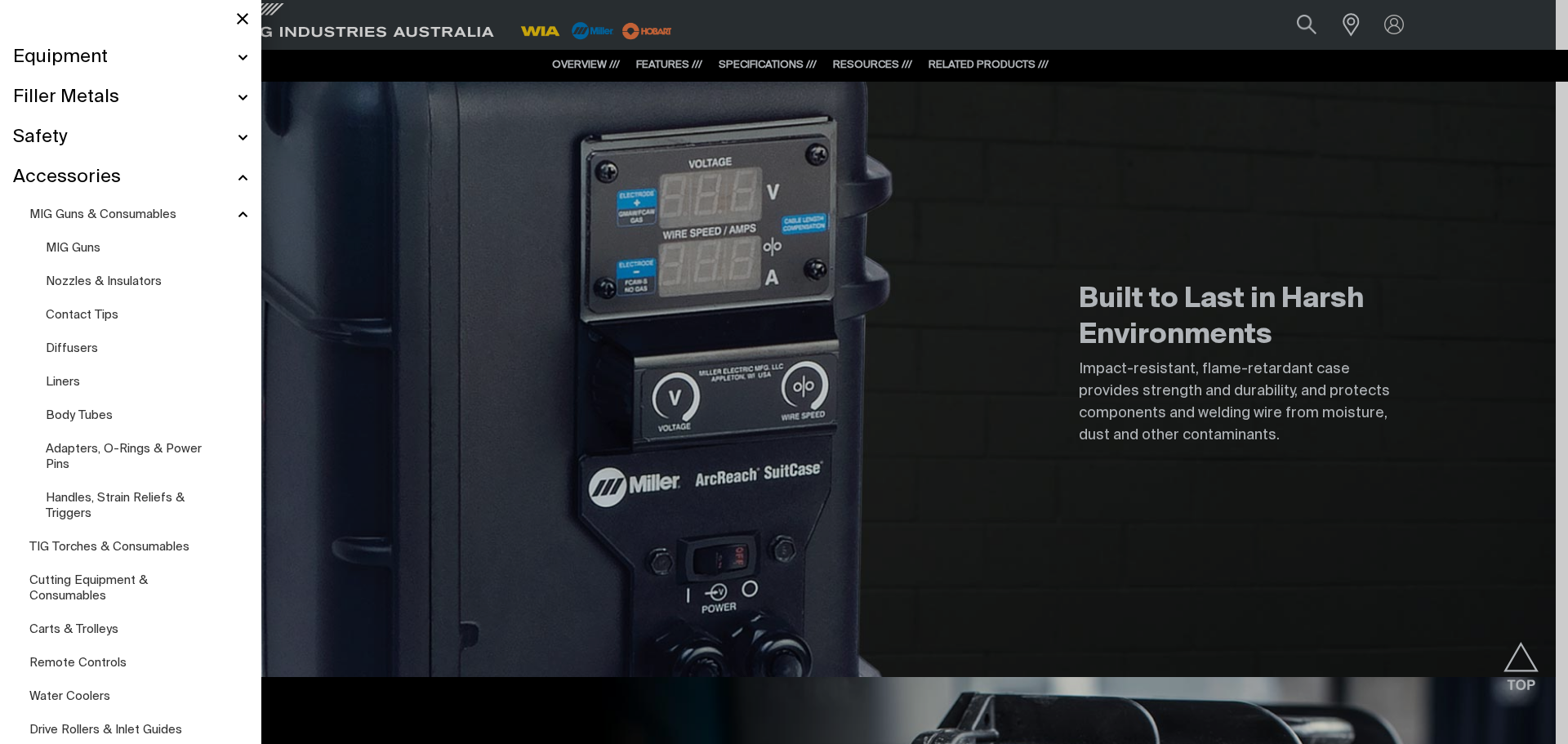
scroll to position [1526, 0]
click at [144, 548] on span "TIG Torches & Consumables" at bounding box center [109, 546] width 160 height 12
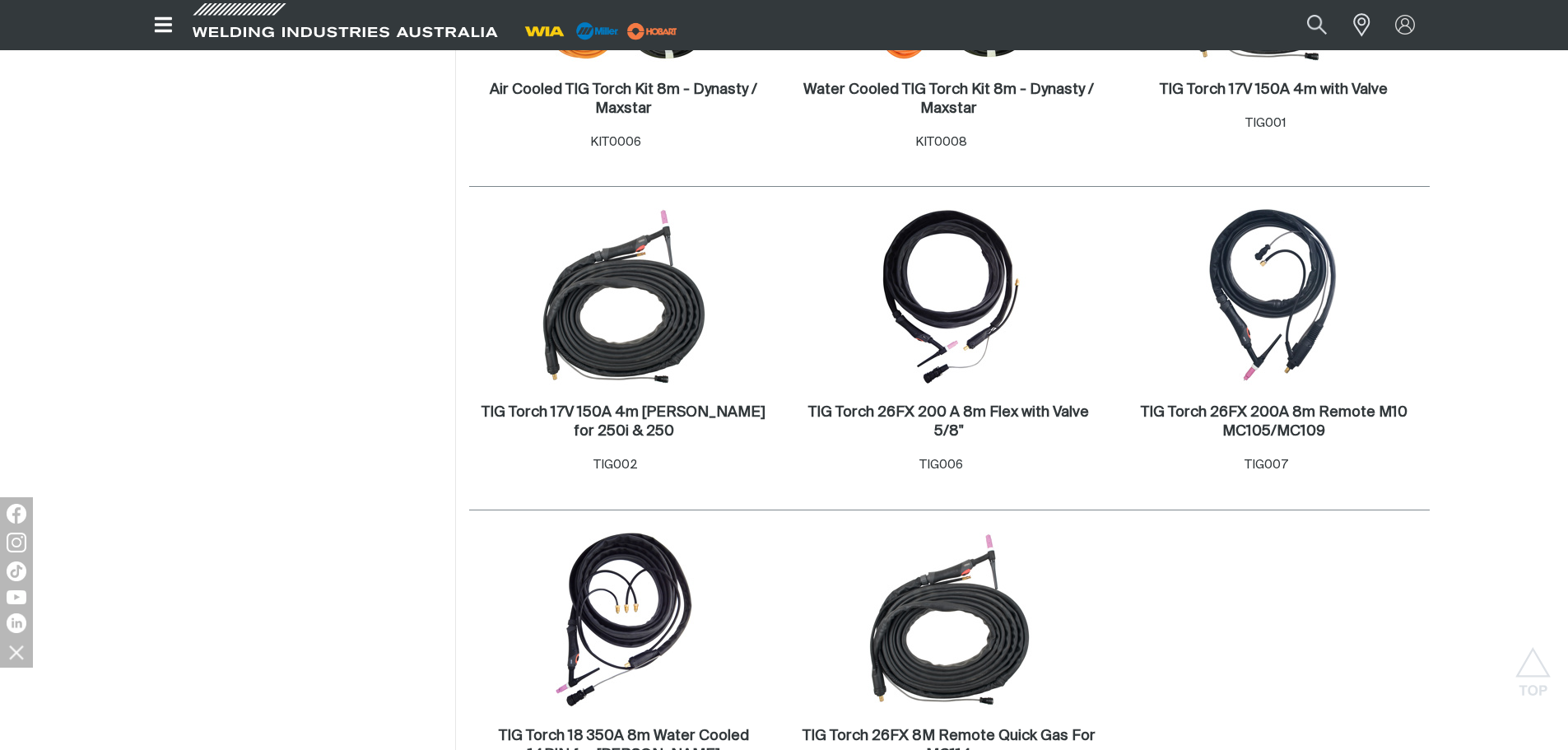
scroll to position [103, 0]
